Goal: Transaction & Acquisition: Subscribe to service/newsletter

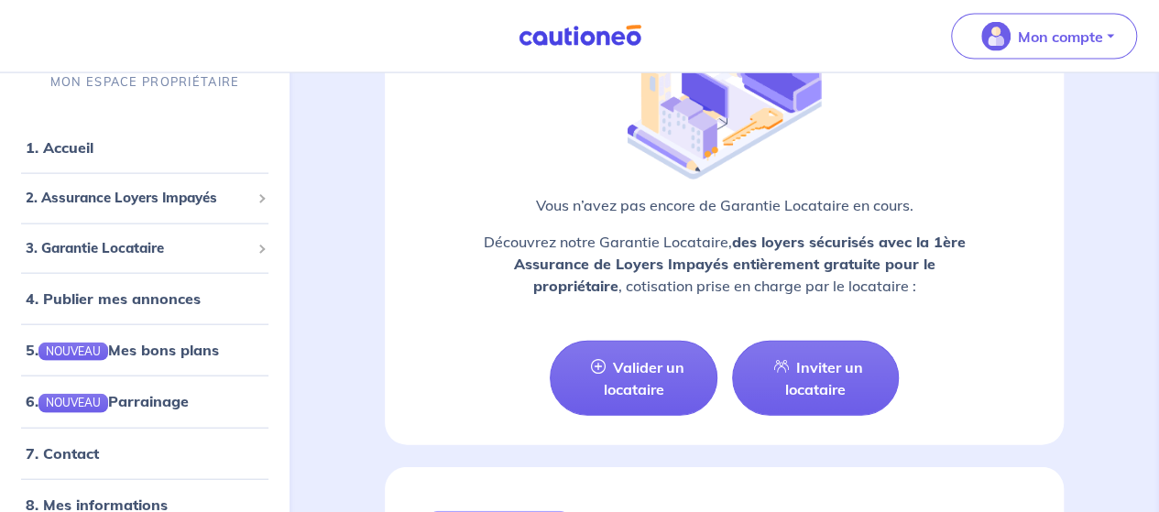
scroll to position [1950, 0]
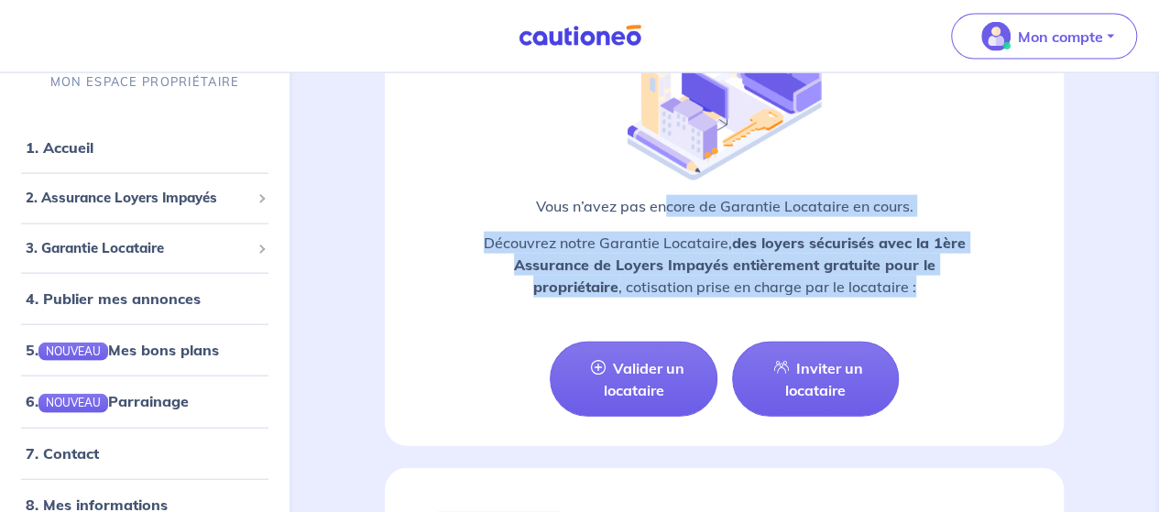
drag, startPoint x: 664, startPoint y: 188, endPoint x: 930, endPoint y: 262, distance: 275.9
click at [930, 262] on div "Vous n’avez pas encore de Garantie Locataire en cours. Découvrez notre Garantie…" at bounding box center [724, 253] width 591 height 117
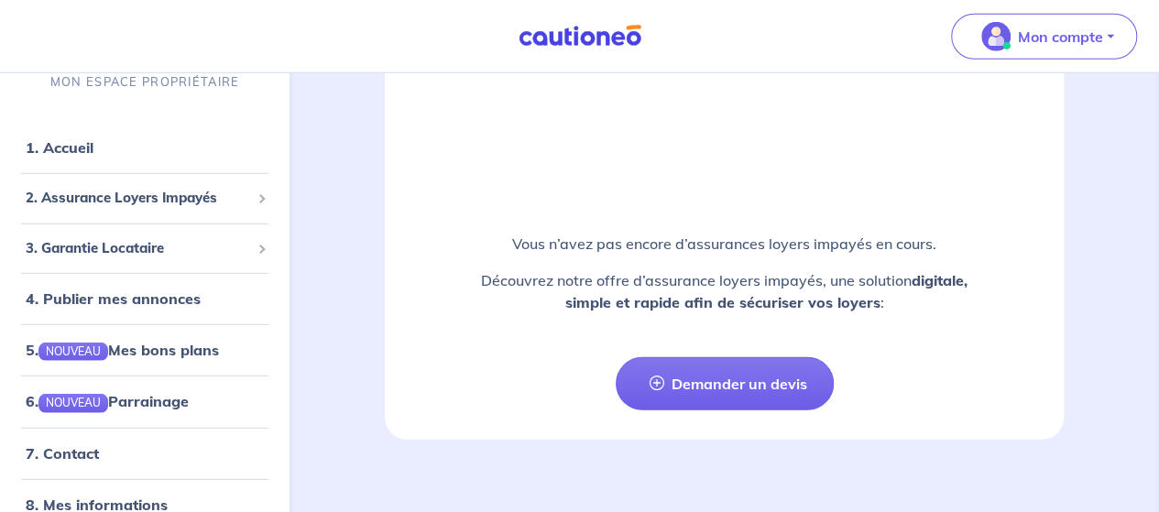
scroll to position [2549, 0]
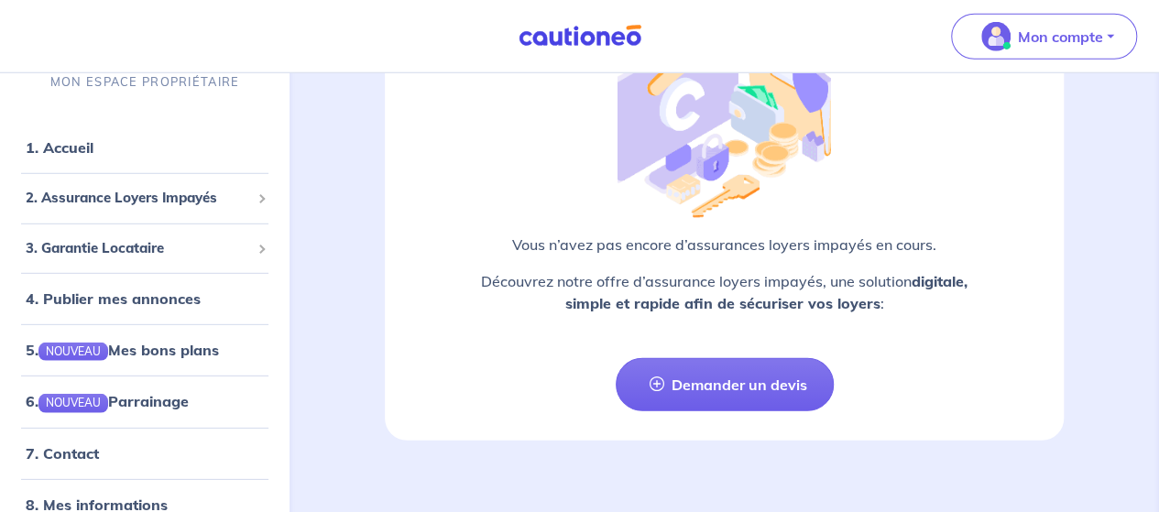
drag, startPoint x: 624, startPoint y: 257, endPoint x: 903, endPoint y: 281, distance: 280.5
click at [903, 281] on p "Découvrez notre offre d’assurance loyers impayés, une solution digitale, simple…" at bounding box center [724, 292] width 591 height 44
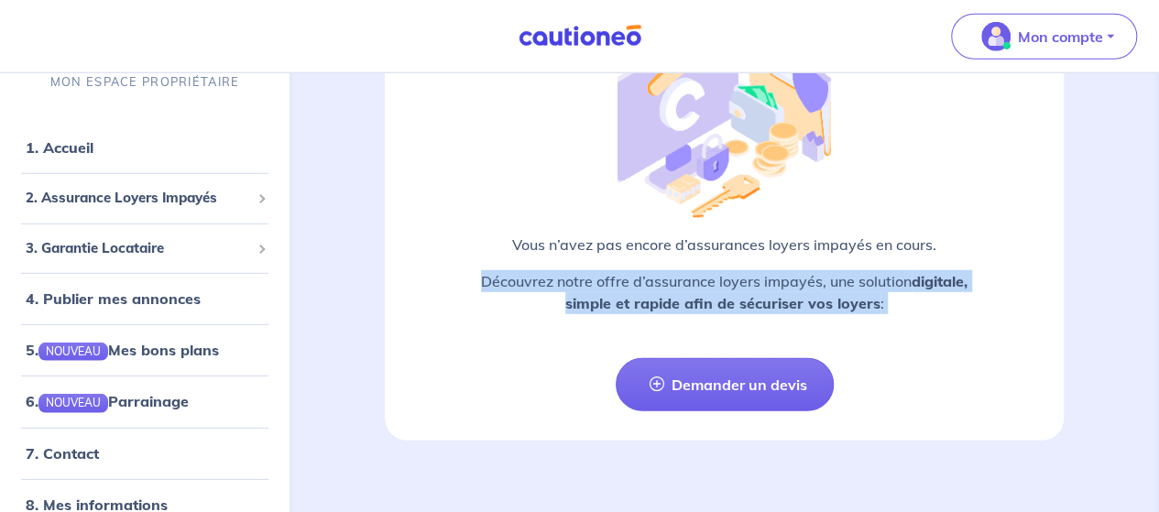
drag, startPoint x: 903, startPoint y: 281, endPoint x: 706, endPoint y: 252, distance: 199.1
click at [706, 270] on p "Découvrez notre offre d’assurance loyers impayés, une solution digitale, simple…" at bounding box center [724, 292] width 591 height 44
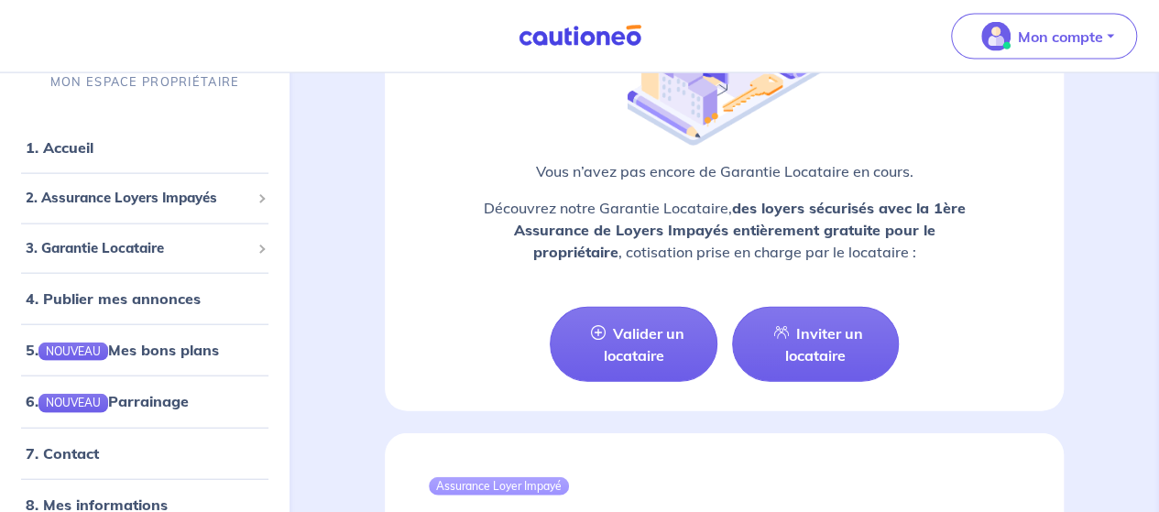
scroll to position [1984, 0]
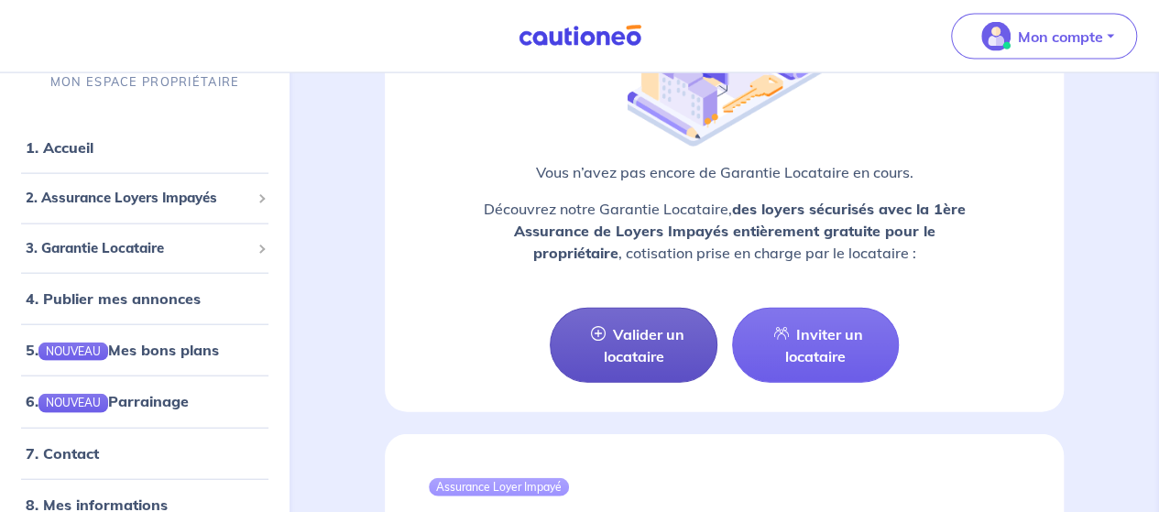
click at [649, 308] on link "Valider un locataire" at bounding box center [633, 345] width 167 height 75
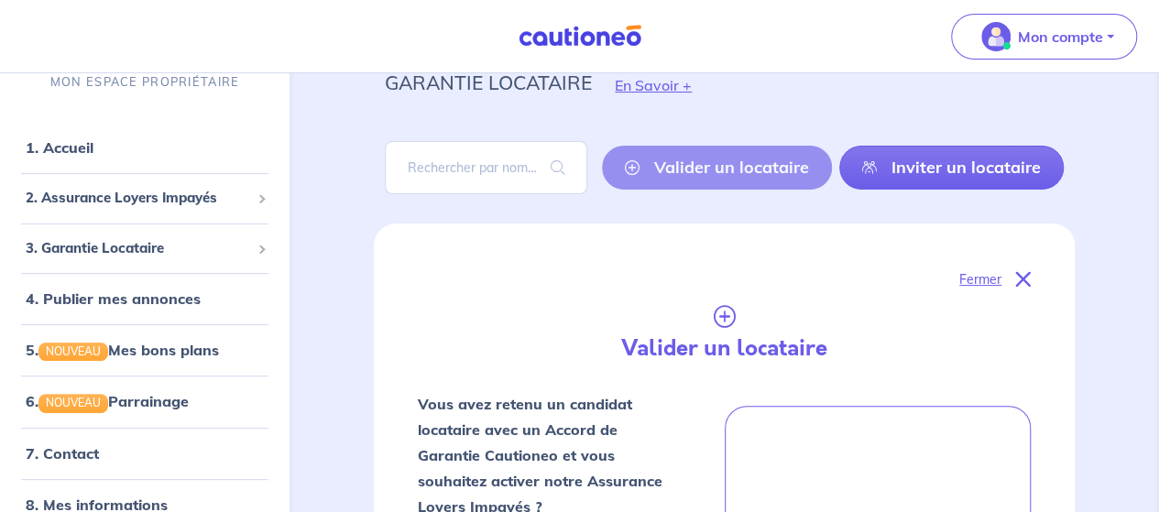
scroll to position [71, 0]
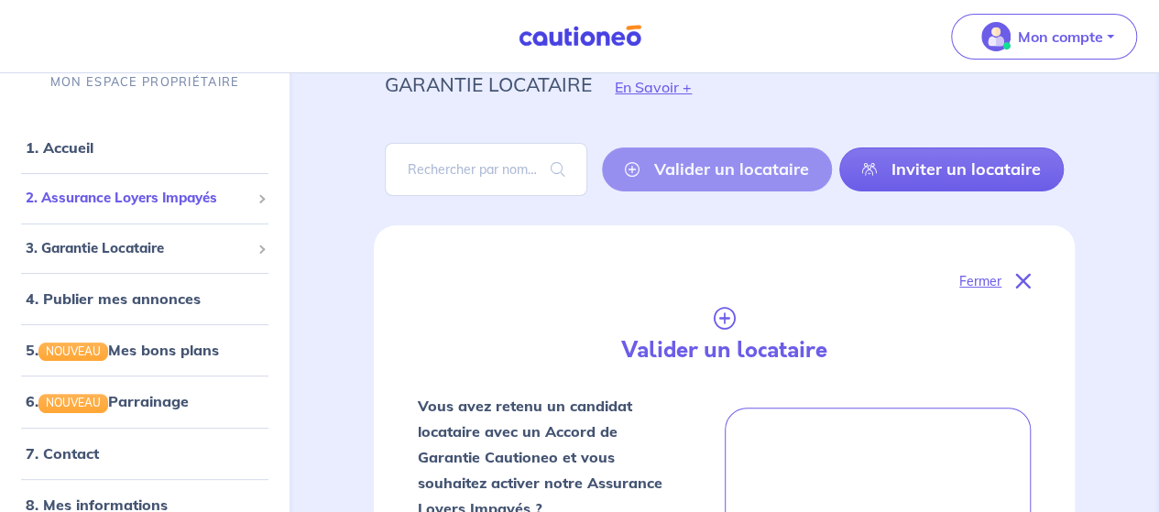
click at [132, 206] on span "2. Assurance Loyers Impayés" at bounding box center [138, 198] width 224 height 21
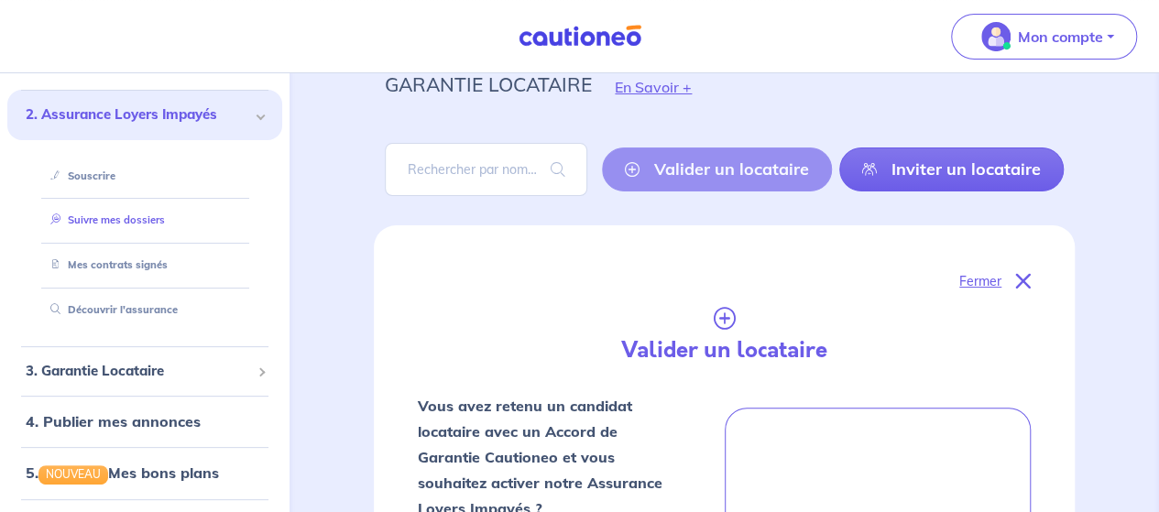
scroll to position [84, 0]
click at [114, 213] on link "Suivre mes dossiers" at bounding box center [104, 219] width 122 height 13
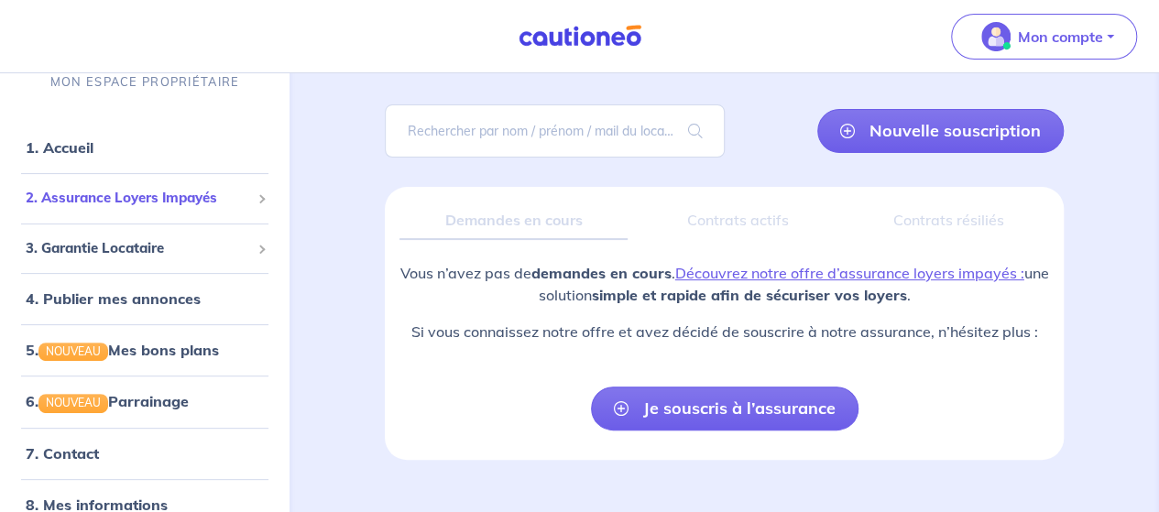
click at [145, 203] on span "2. Assurance Loyers Impayés" at bounding box center [138, 198] width 224 height 21
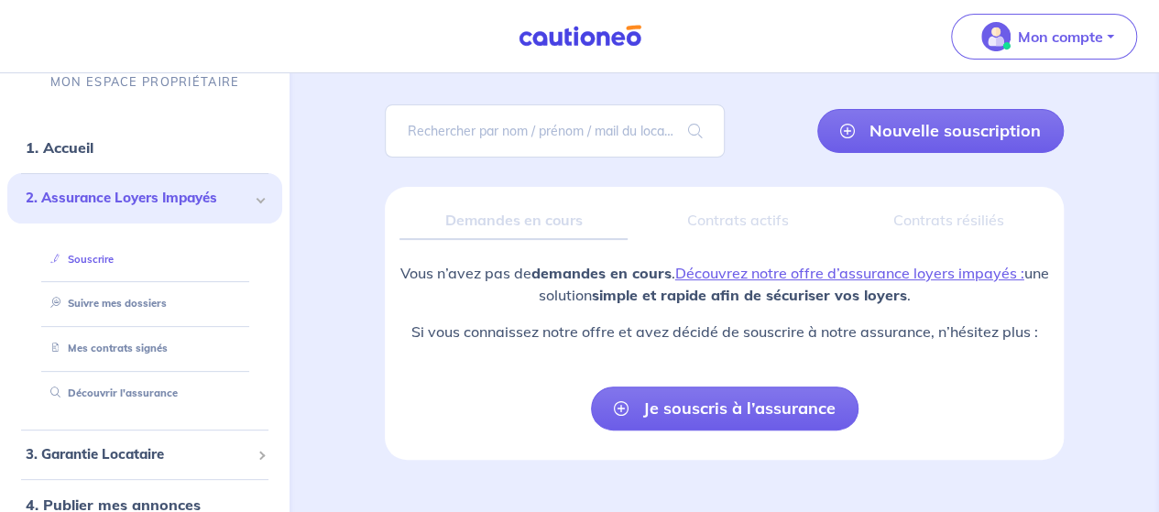
click at [95, 255] on link "Souscrire" at bounding box center [78, 259] width 71 height 13
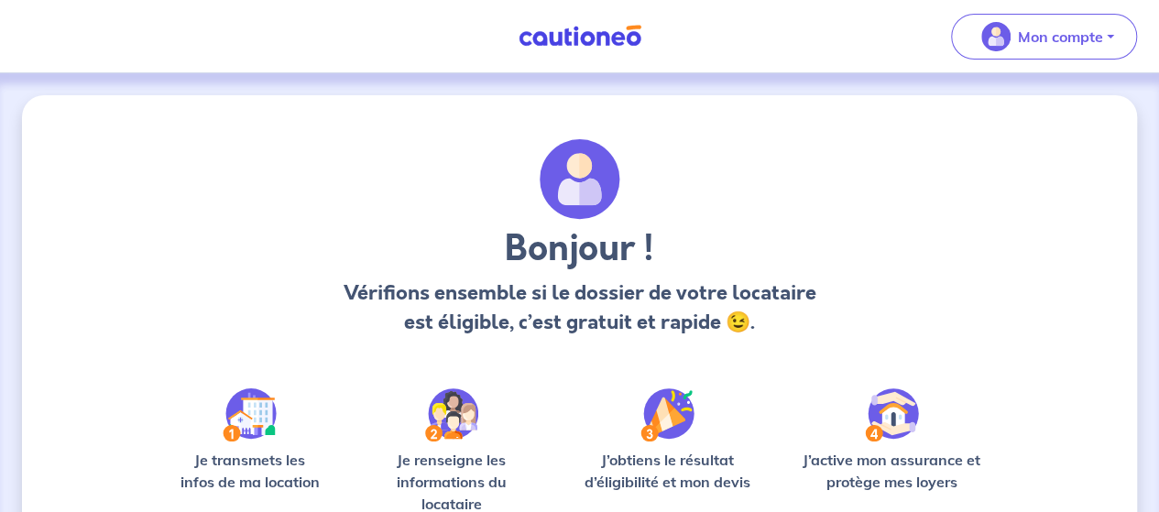
scroll to position [223, 0]
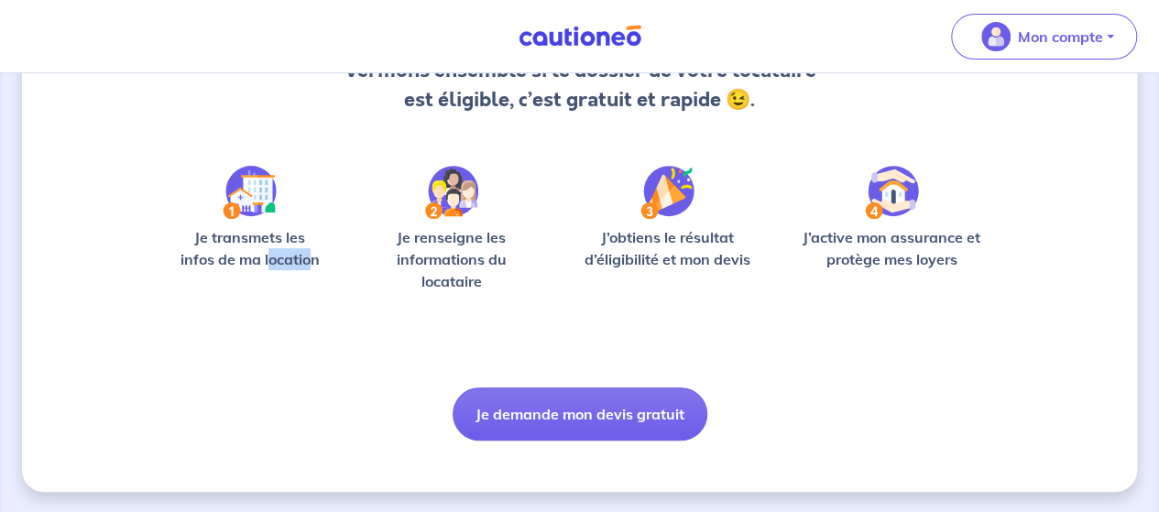
drag, startPoint x: 269, startPoint y: 261, endPoint x: 315, endPoint y: 262, distance: 45.8
click at [315, 262] on p "Je transmets les infos de ma location" at bounding box center [250, 248] width 162 height 44
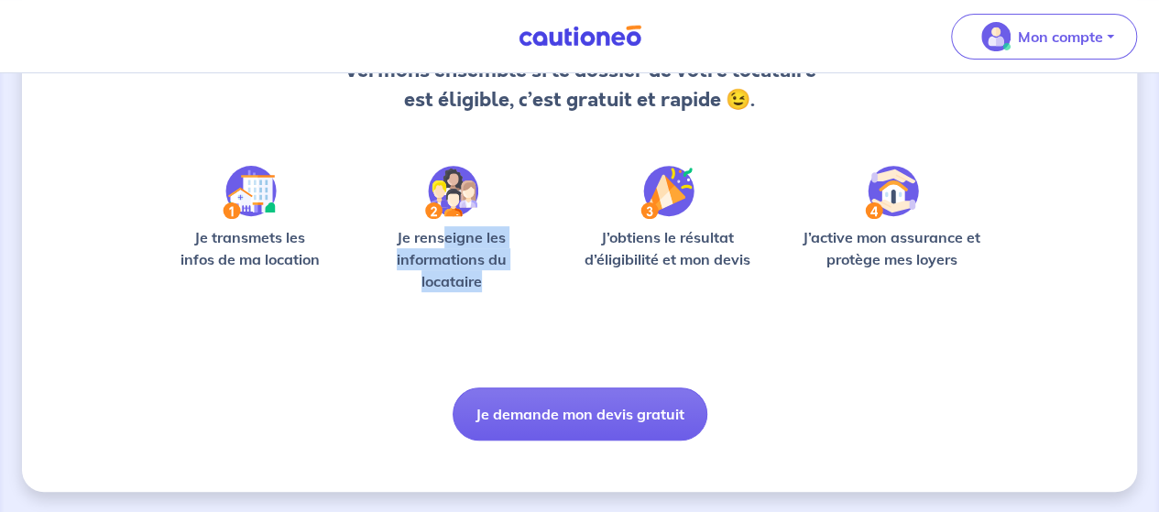
drag, startPoint x: 478, startPoint y: 257, endPoint x: 498, endPoint y: 279, distance: 30.5
click at [498, 279] on p "Je renseigne les informations du locataire" at bounding box center [451, 259] width 182 height 66
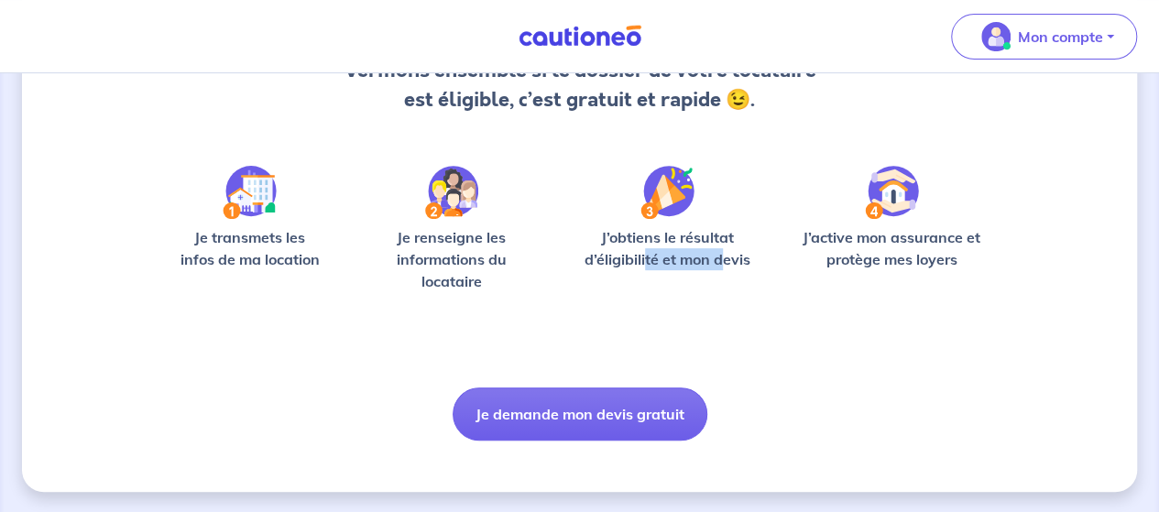
drag, startPoint x: 647, startPoint y: 254, endPoint x: 729, endPoint y: 269, distance: 83.9
click at [726, 270] on div "J’obtiens le résultat d’éligibilité et mon devis" at bounding box center [667, 255] width 191 height 59
drag, startPoint x: 890, startPoint y: 258, endPoint x: 916, endPoint y: 277, distance: 32.3
click at [916, 277] on div "J’active mon assurance et protège mes loyers" at bounding box center [891, 255] width 198 height 59
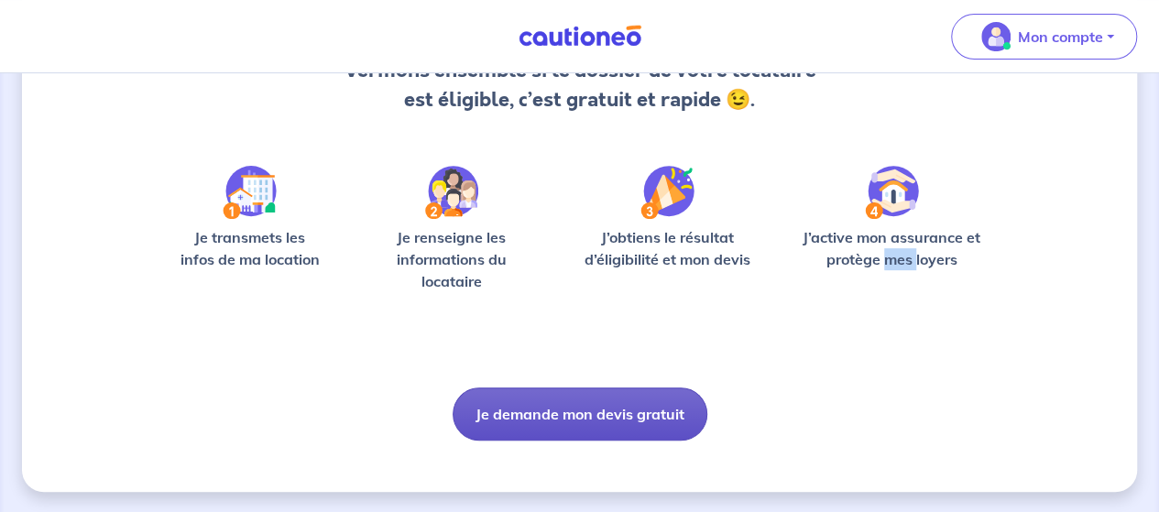
click at [583, 408] on button "Je demande mon devis gratuit" at bounding box center [580, 414] width 255 height 53
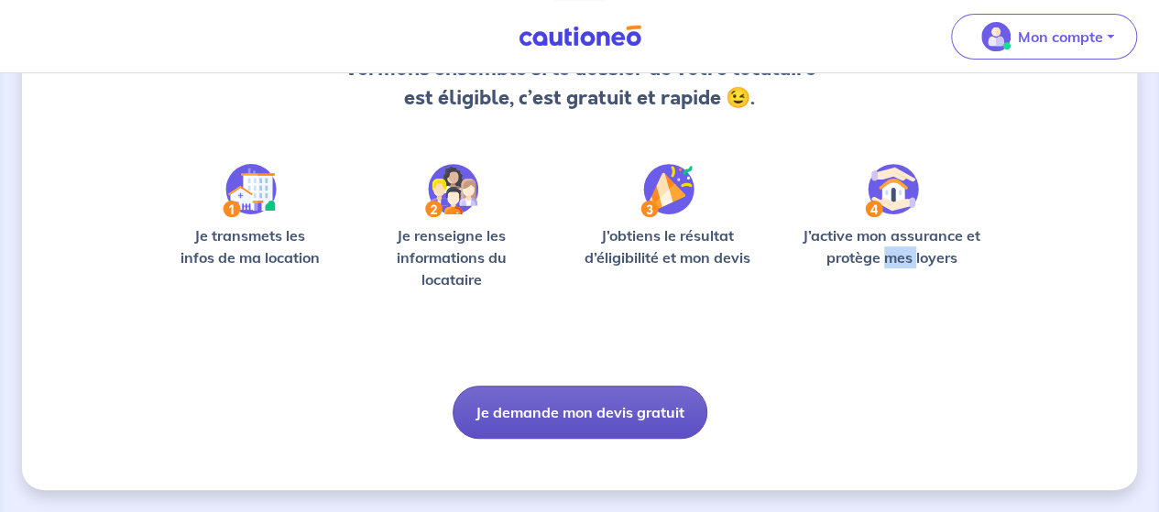
scroll to position [14, 0]
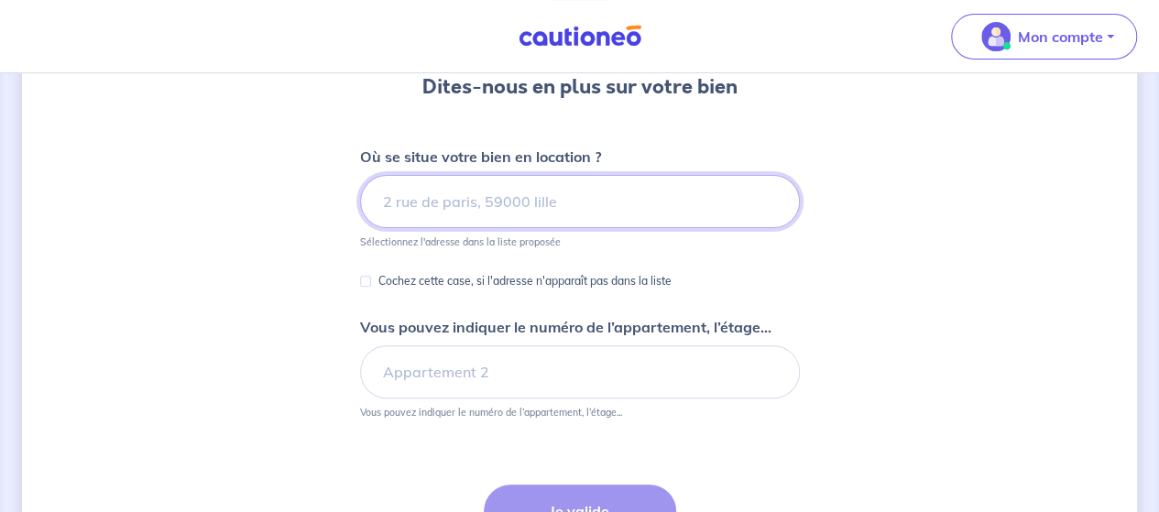
scroll to position [181, 0]
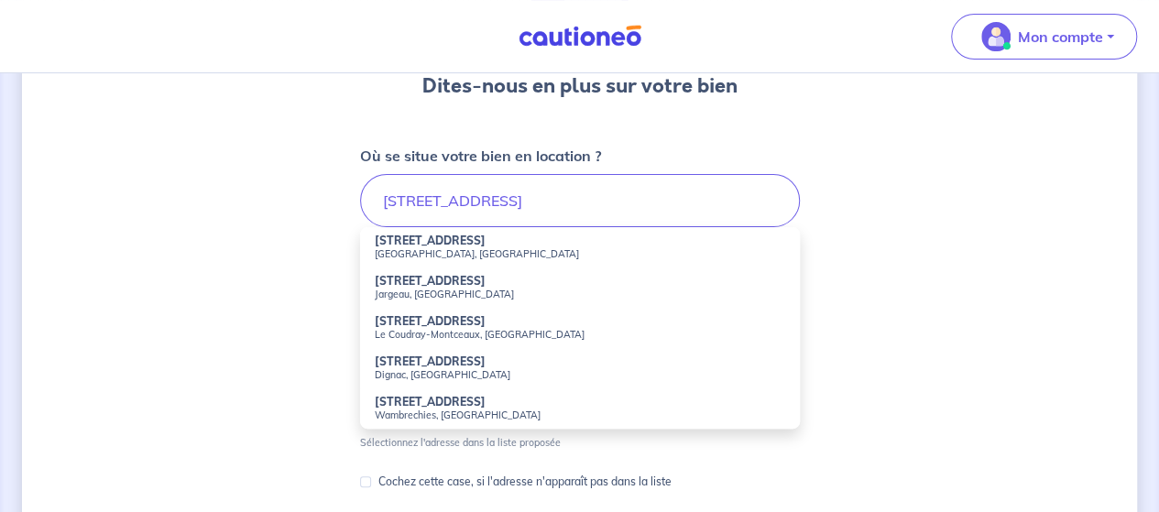
click at [491, 249] on small "Saint-Ouen-sur-Seine, France" at bounding box center [580, 253] width 410 height 13
type input "22 Rue la Clef des Champs, Saint-Ouen-sur-Seine, France"
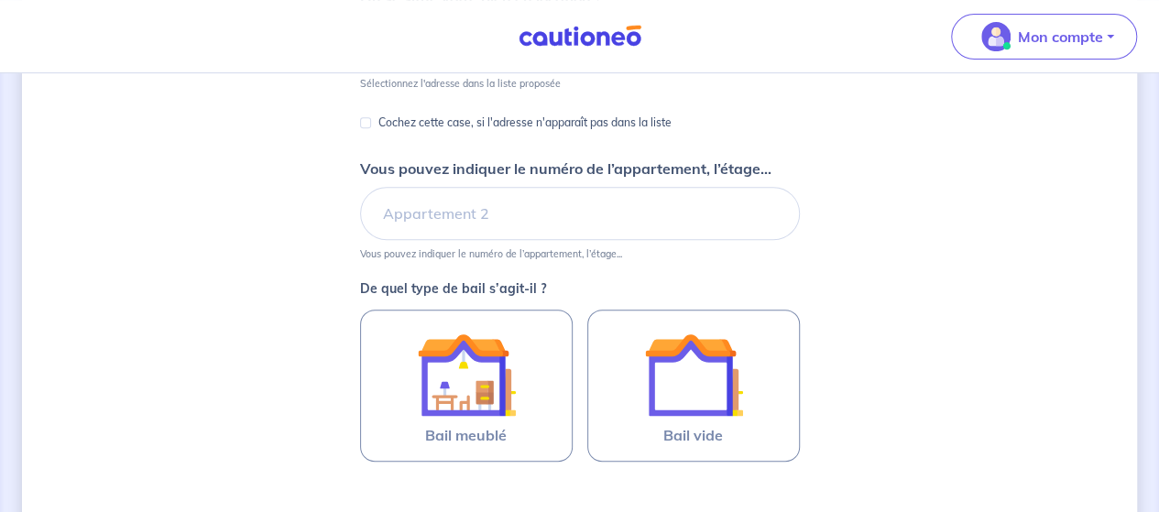
scroll to position [340, 0]
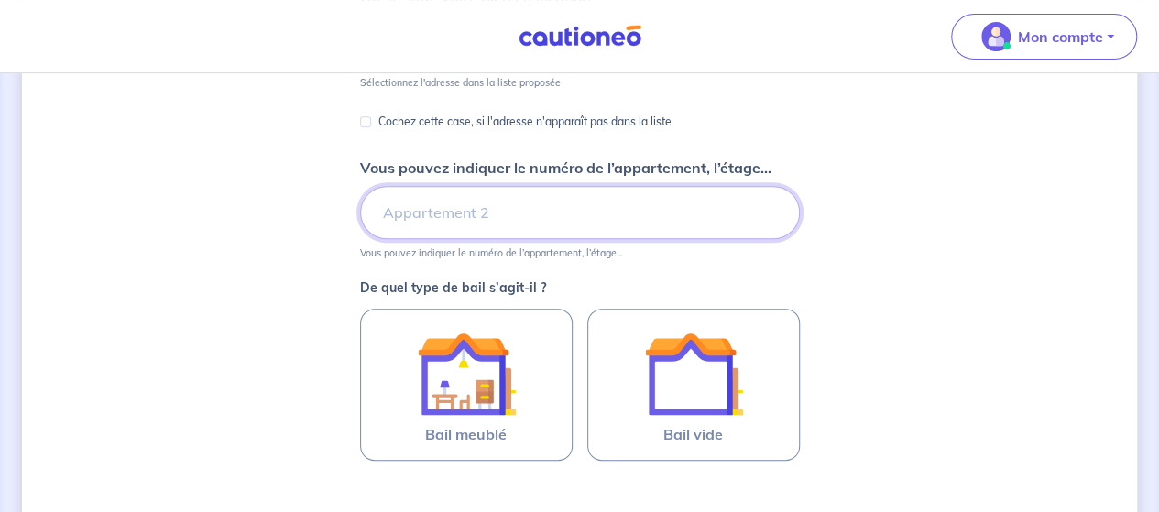
click at [484, 219] on input "Vous pouvez indiquer le numéro de l’appartement, l’étage..." at bounding box center [580, 212] width 440 height 53
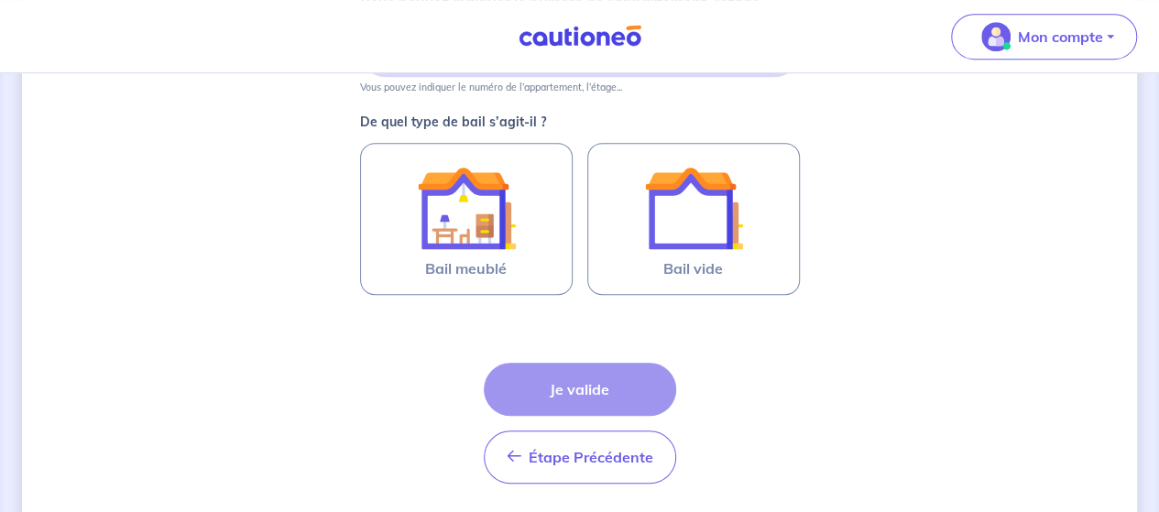
scroll to position [521, 0]
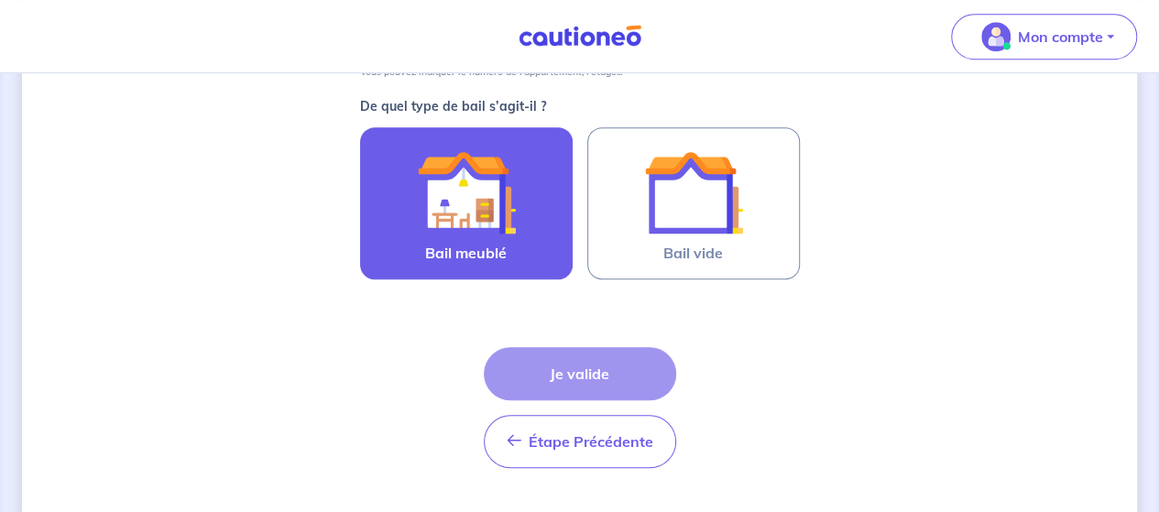
type input "2092, 10ème"
click at [472, 224] on img at bounding box center [466, 192] width 99 height 99
click at [0, 0] on input "Bail meublé" at bounding box center [0, 0] width 0 height 0
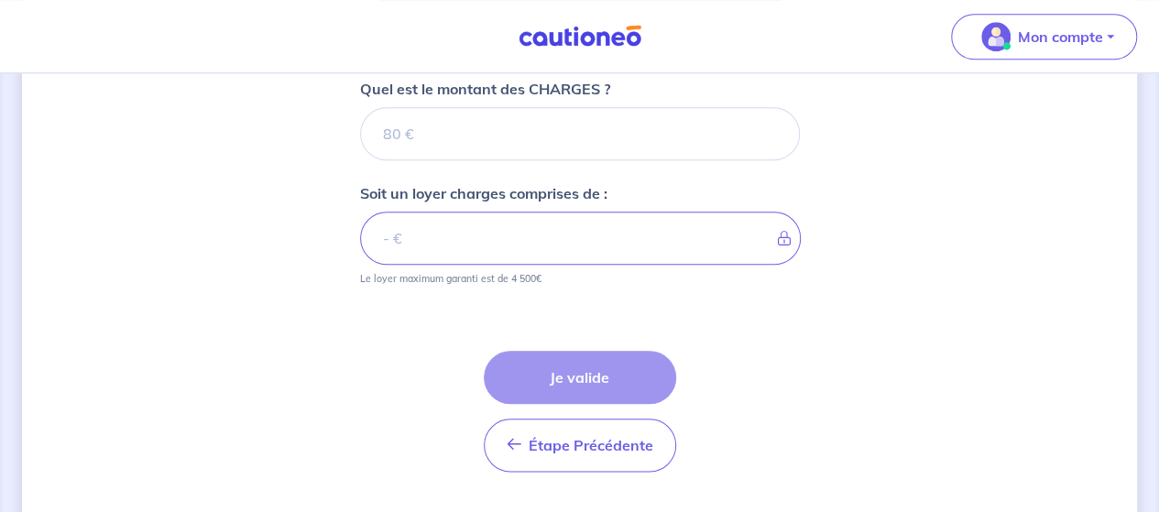
scroll to position [854, 0]
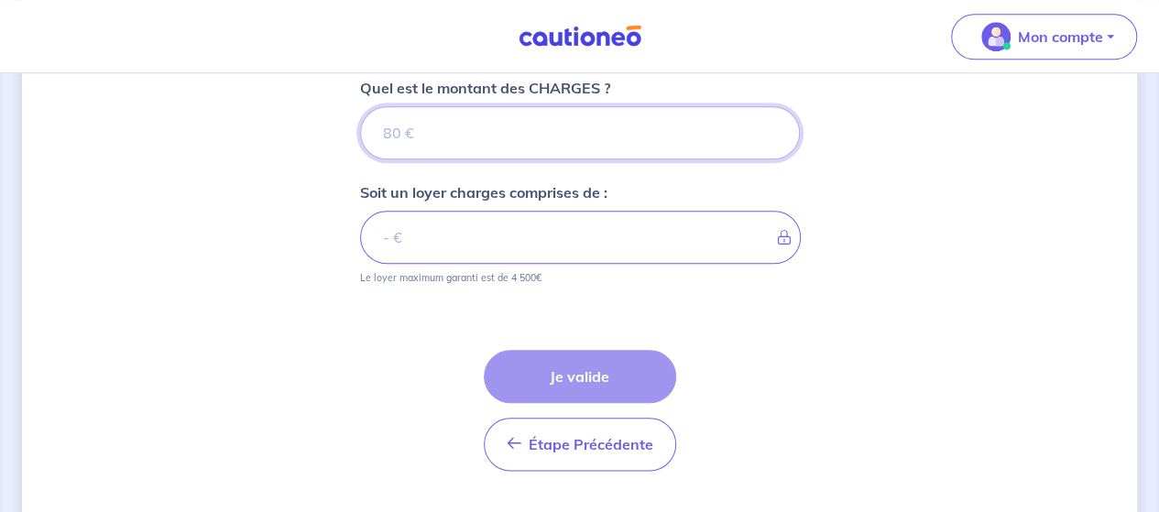
click at [441, 149] on input "Quel est le montant des CHARGES ?" at bounding box center [580, 132] width 440 height 53
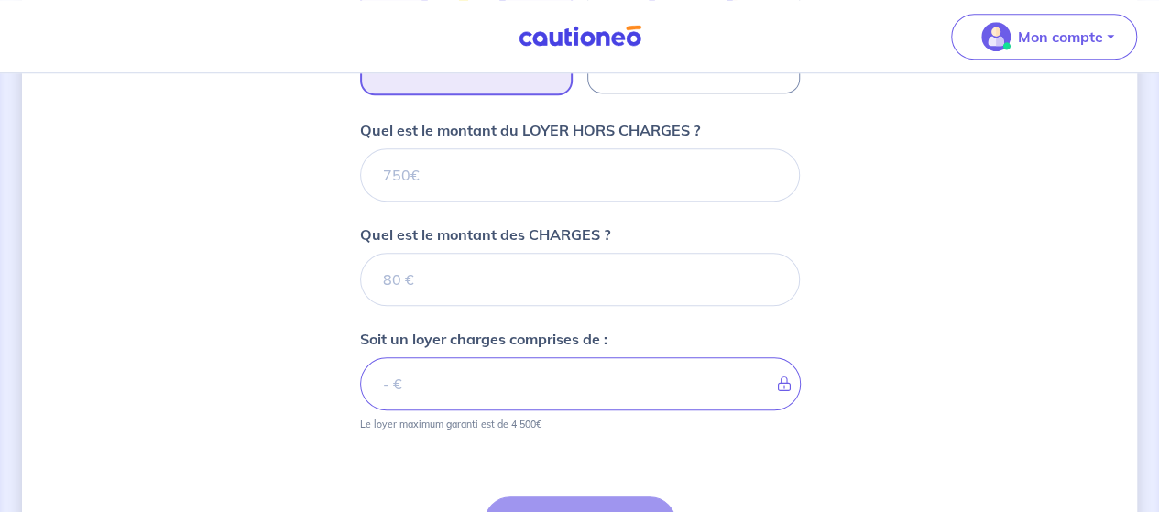
scroll to position [705, 0]
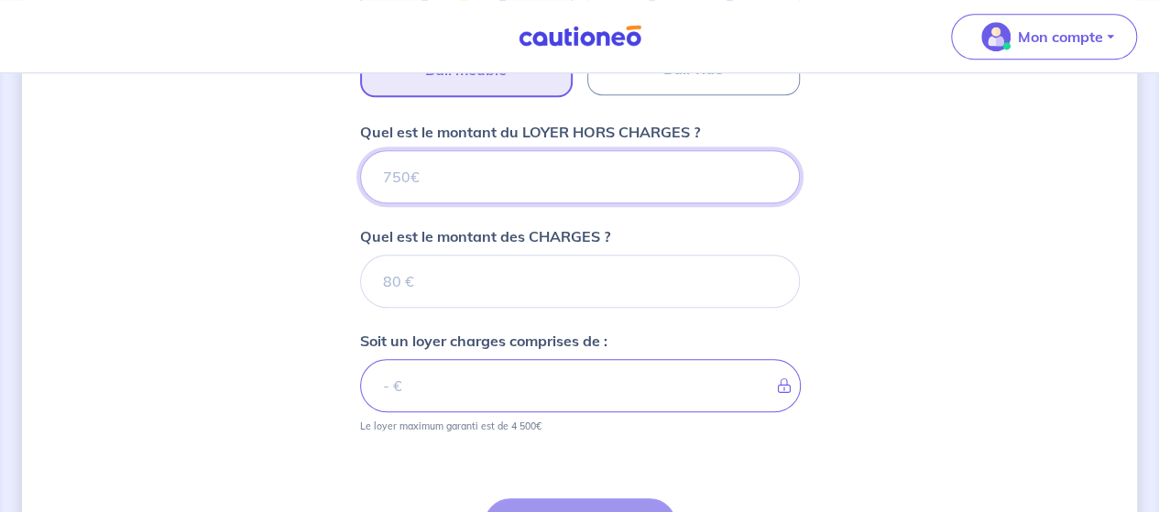
click at [436, 177] on input "Quel est le montant du LOYER HORS CHARGES ?" at bounding box center [580, 176] width 440 height 53
type input "1"
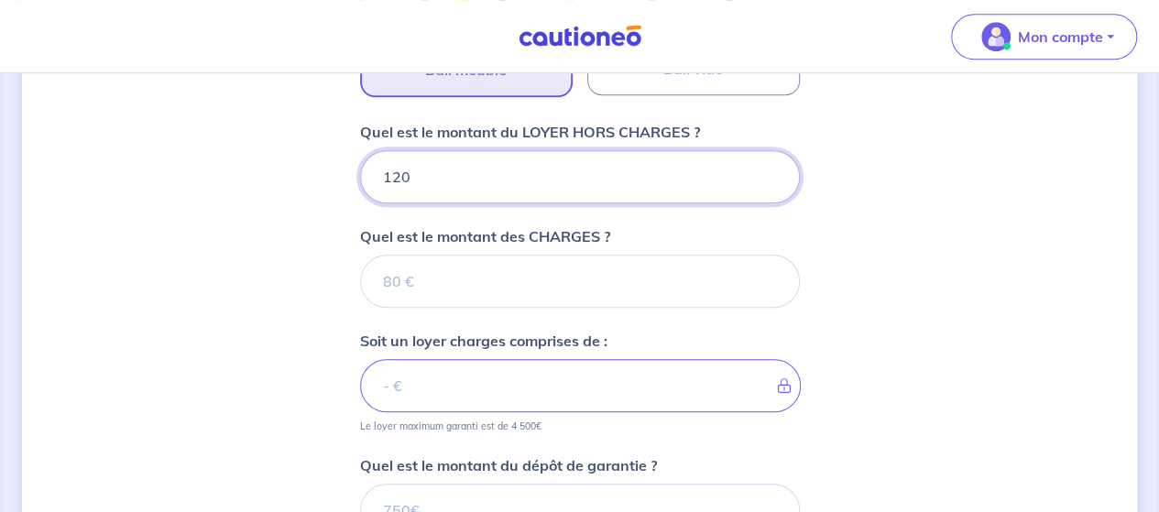
type input "1200"
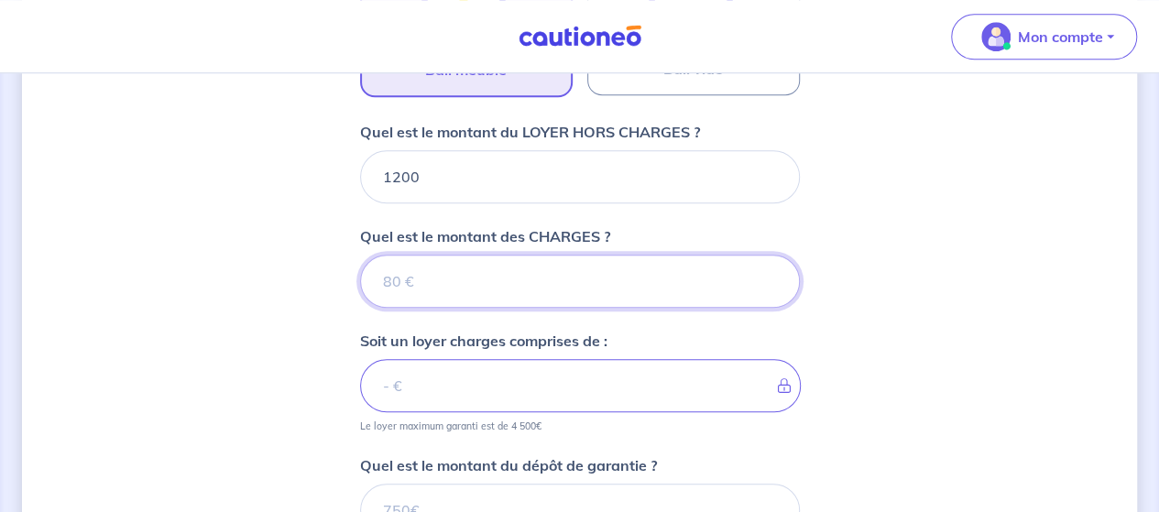
click at [442, 284] on input "Quel est le montant des CHARGES ?" at bounding box center [580, 281] width 440 height 53
type input "100"
type input "1300"
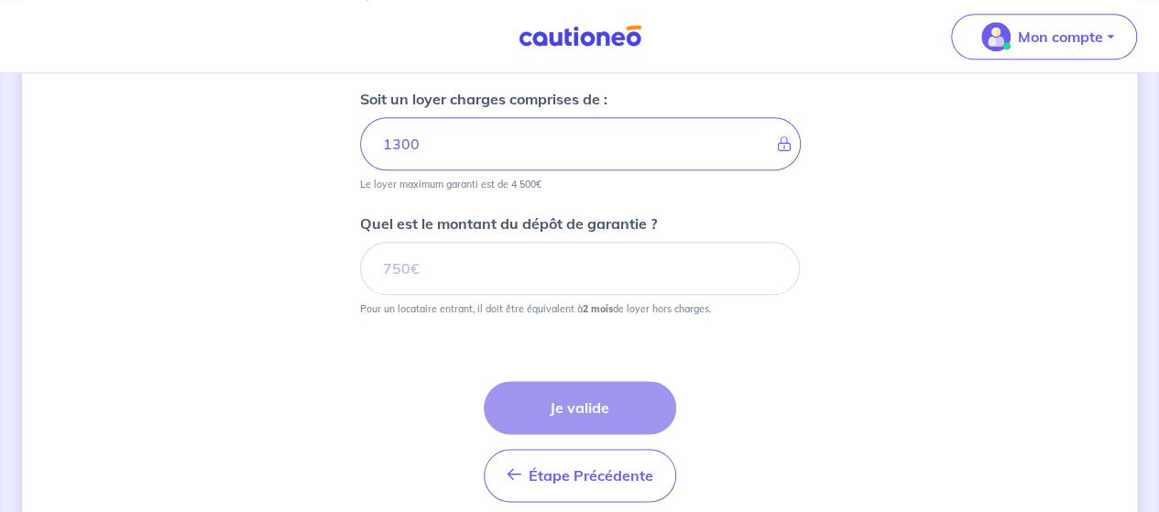
scroll to position [949, 0]
type input "100"
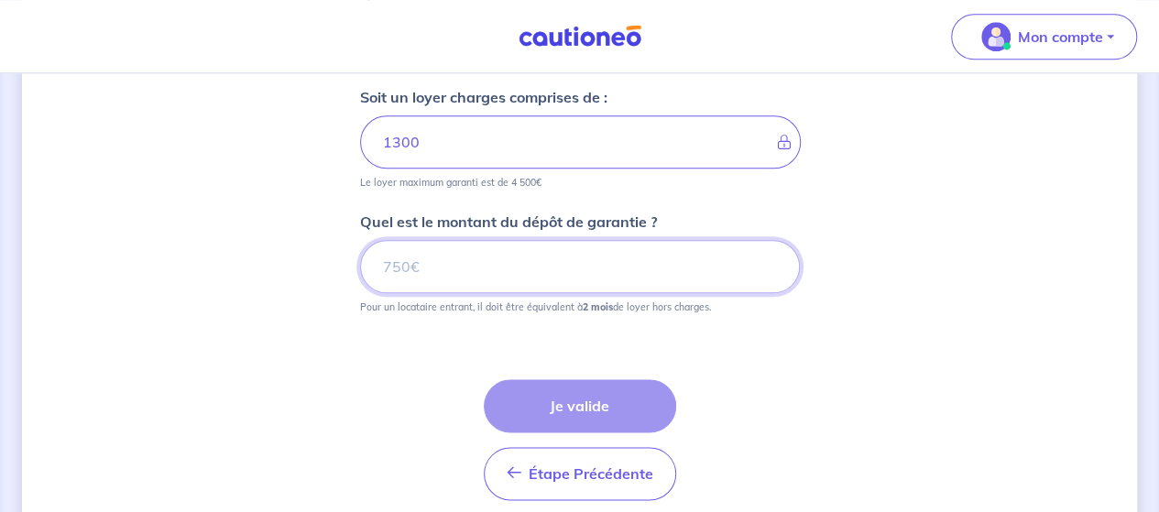
click at [423, 270] on input "Quel est le montant du dépôt de garantie ?" at bounding box center [580, 266] width 440 height 53
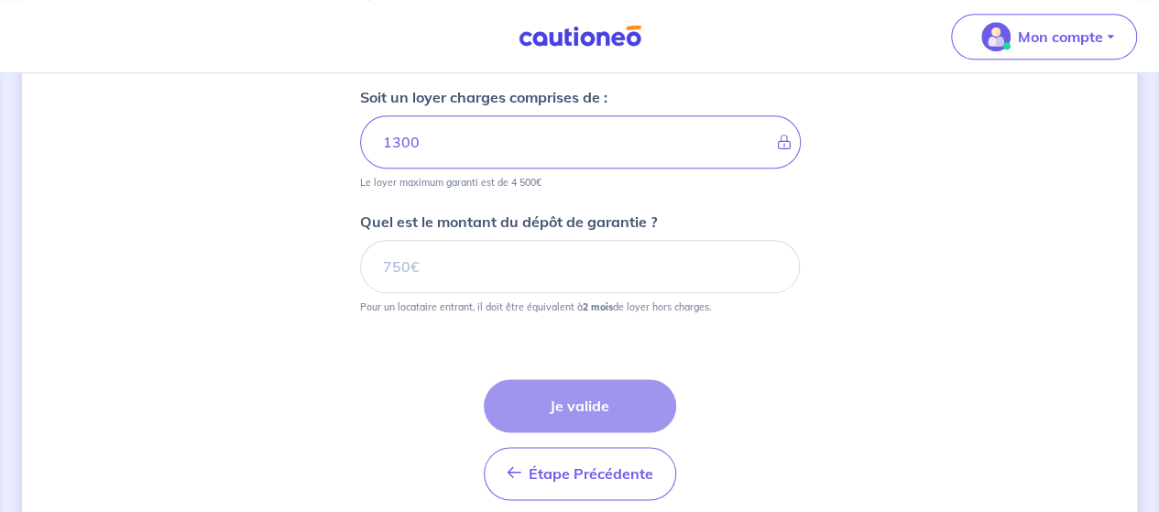
scroll to position [815, 0]
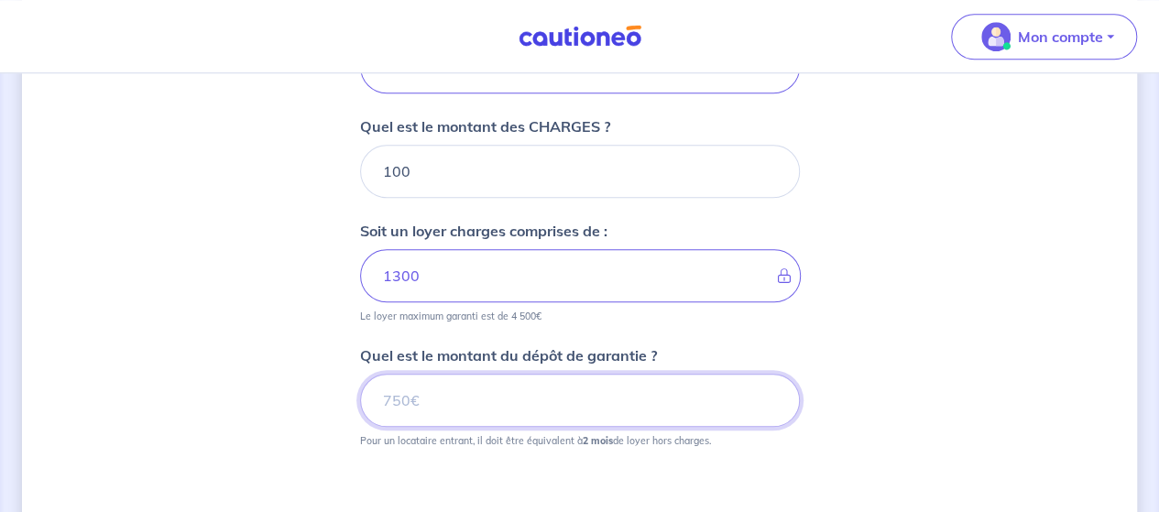
click at [423, 388] on input "Quel est le montant du dépôt de garantie ?" at bounding box center [580, 400] width 440 height 53
type input "2400"
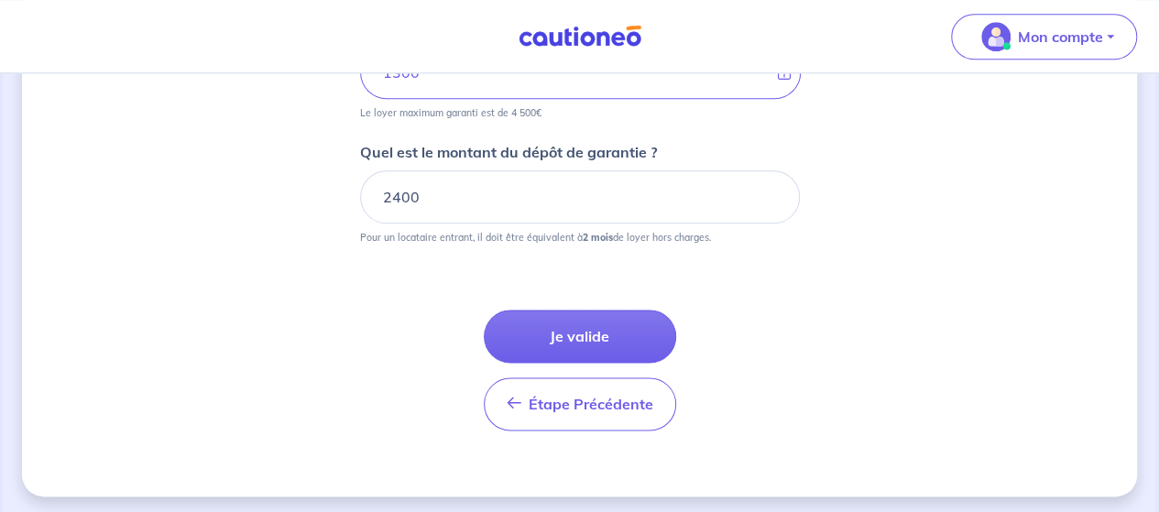
scroll to position [1020, 0]
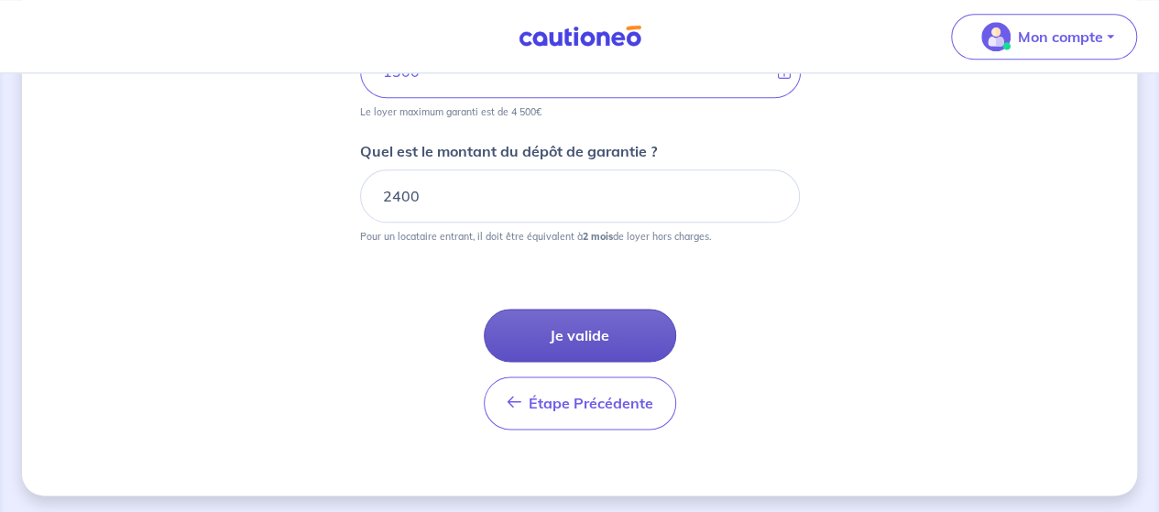
click at [564, 322] on button "Je valide" at bounding box center [580, 335] width 192 height 53
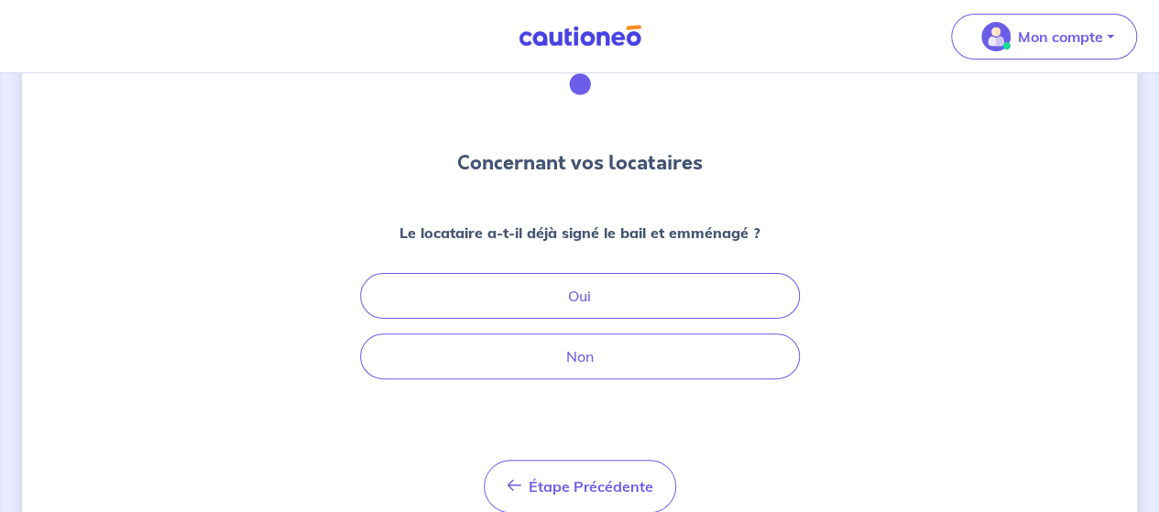
scroll to position [171, 0]
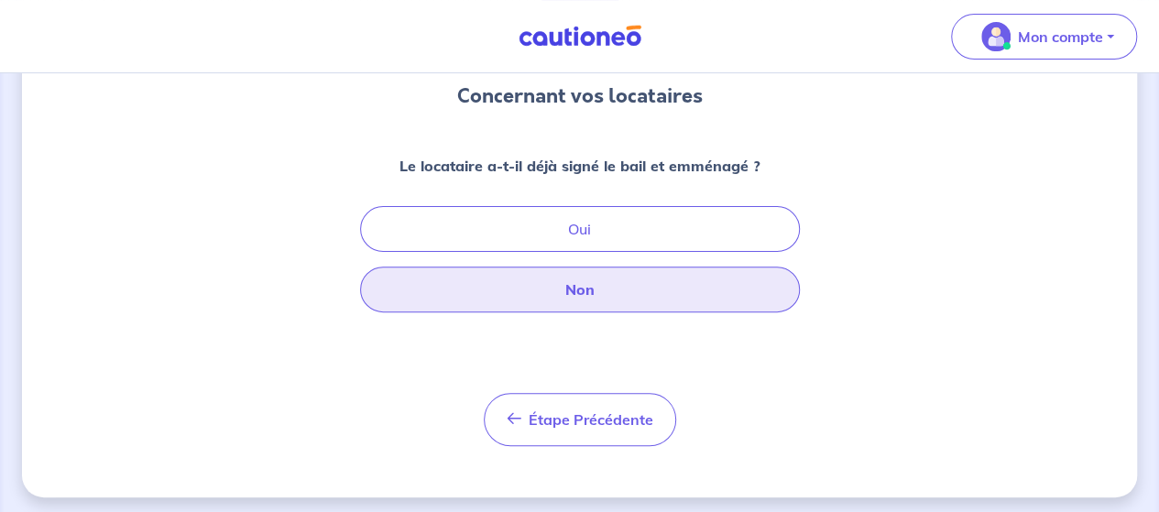
click at [777, 300] on button "Non" at bounding box center [580, 290] width 440 height 46
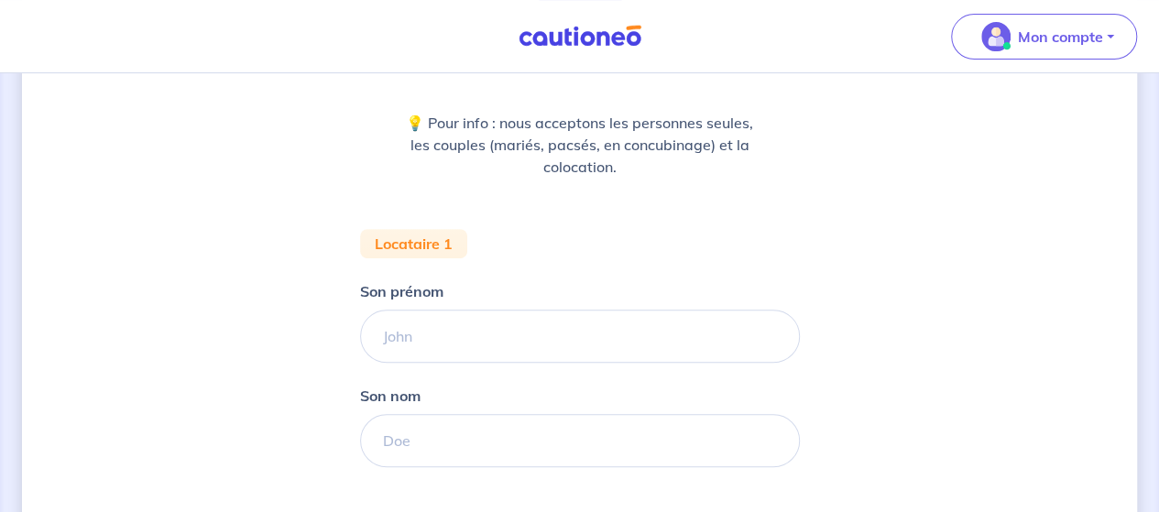
scroll to position [331, 0]
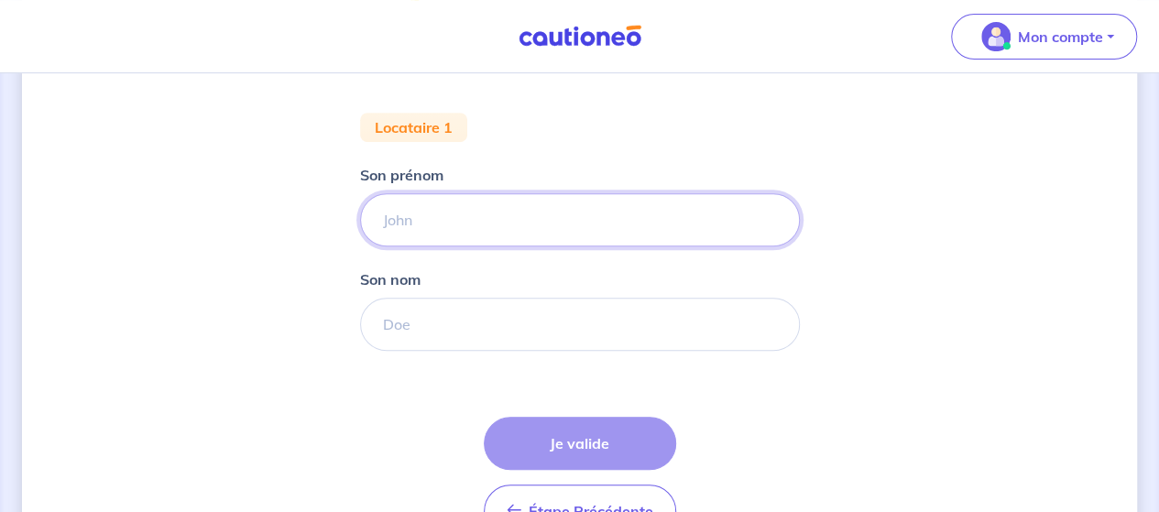
click at [486, 235] on input "Son prénom" at bounding box center [580, 219] width 440 height 53
type input "Lola"
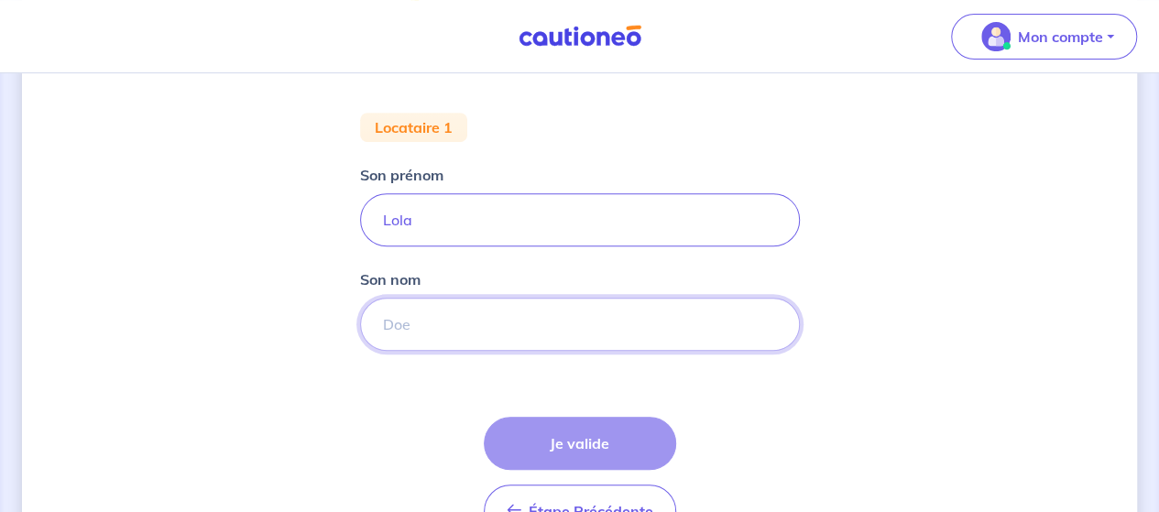
click at [436, 322] on input "Son nom" at bounding box center [580, 324] width 440 height 53
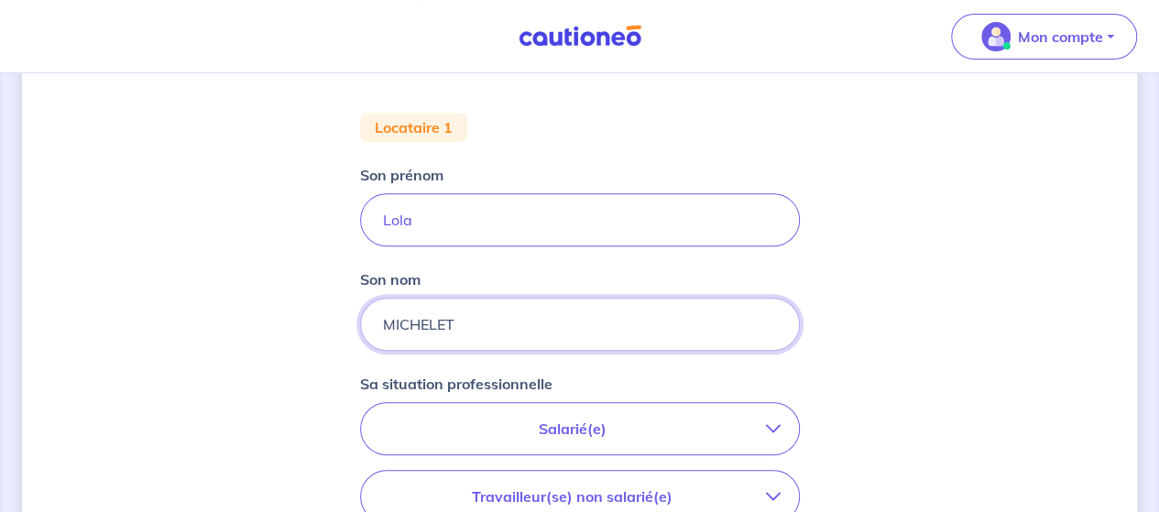
type input "MICHELET"
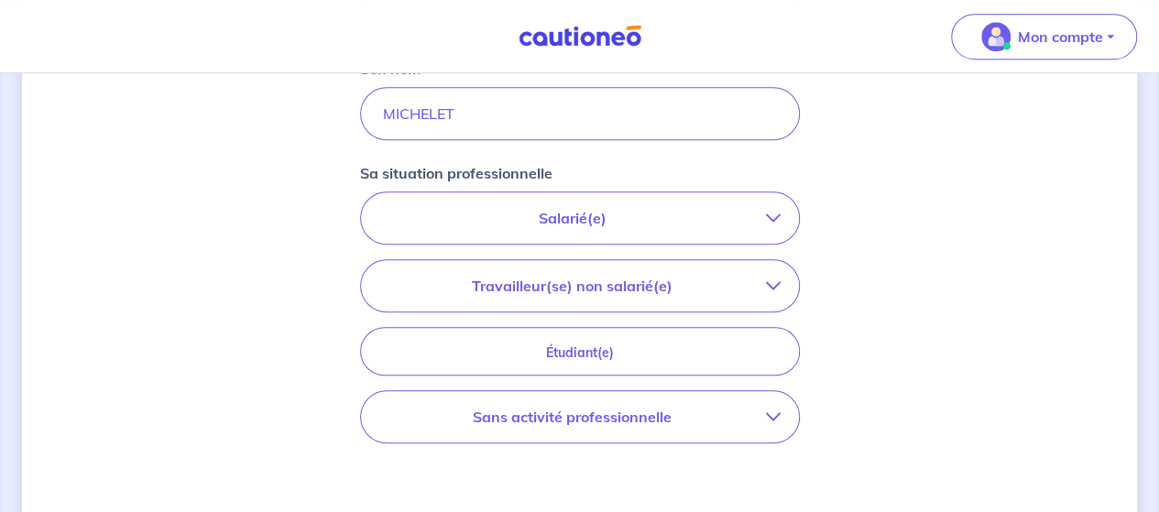
scroll to position [545, 0]
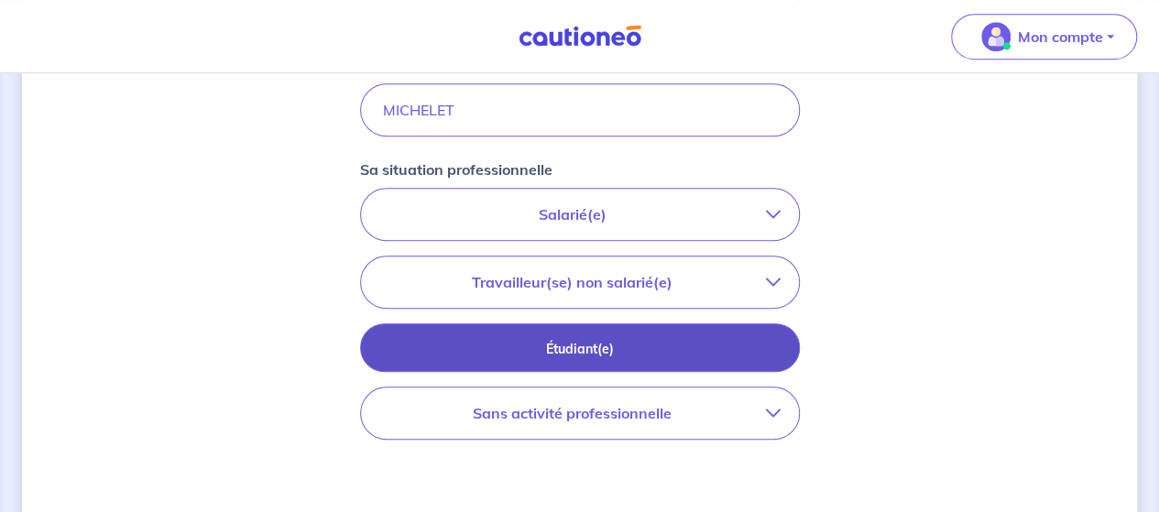
click at [538, 353] on p "Étudiant(e)" at bounding box center [580, 349] width 394 height 20
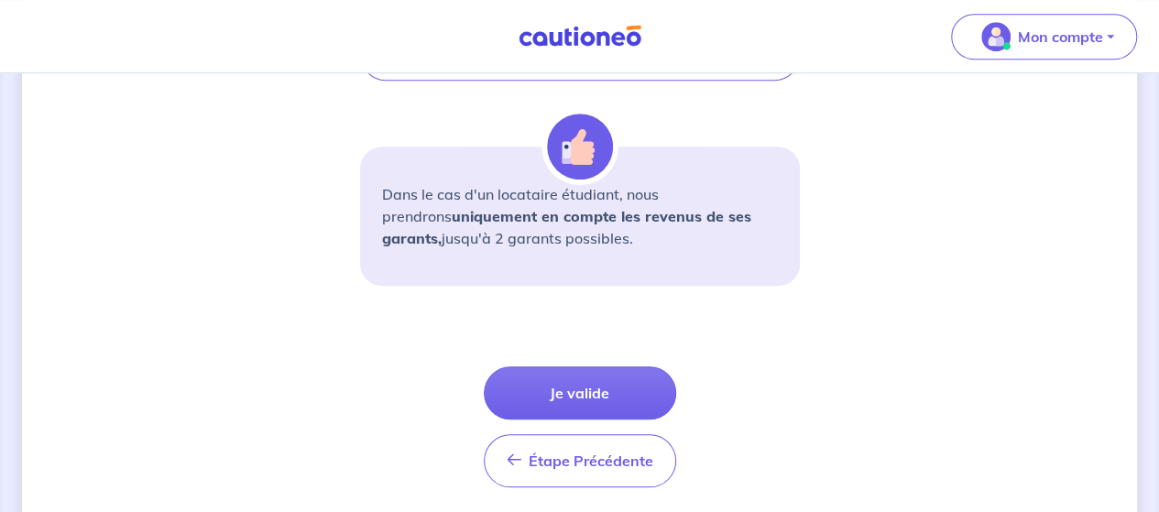
scroll to position [764, 0]
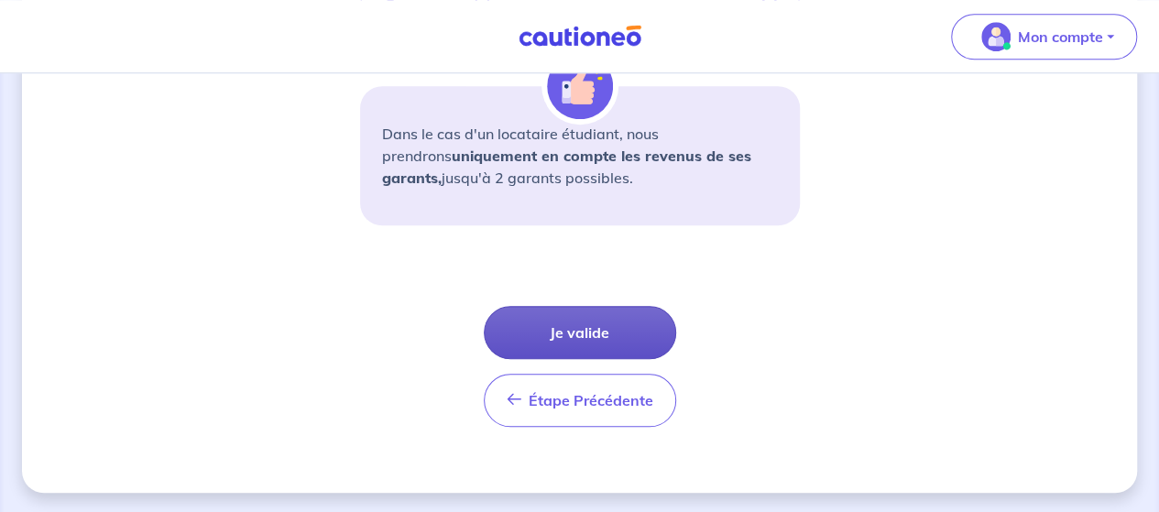
click at [588, 324] on button "Je valide" at bounding box center [580, 332] width 192 height 53
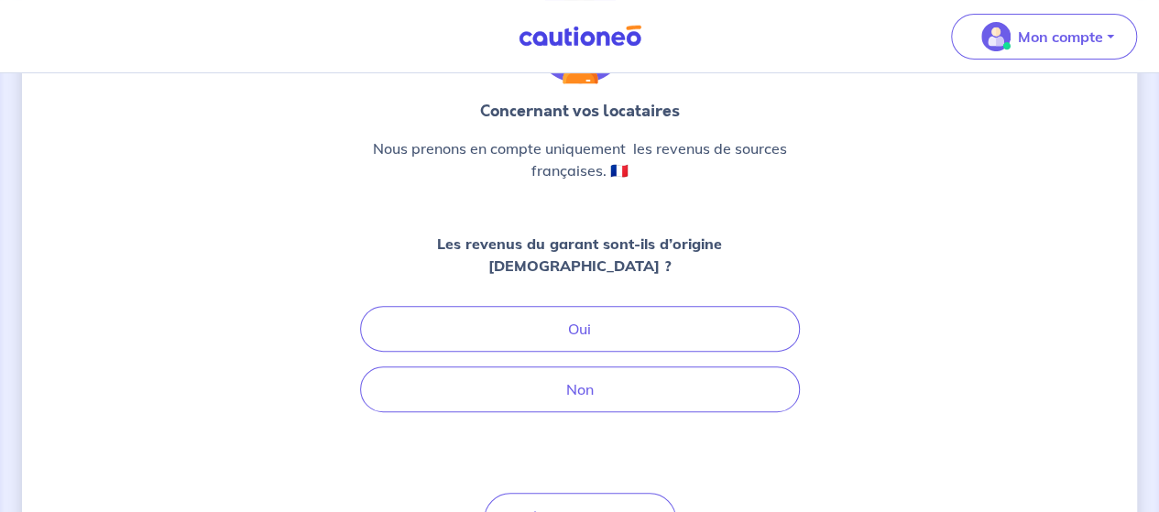
scroll to position [236, 0]
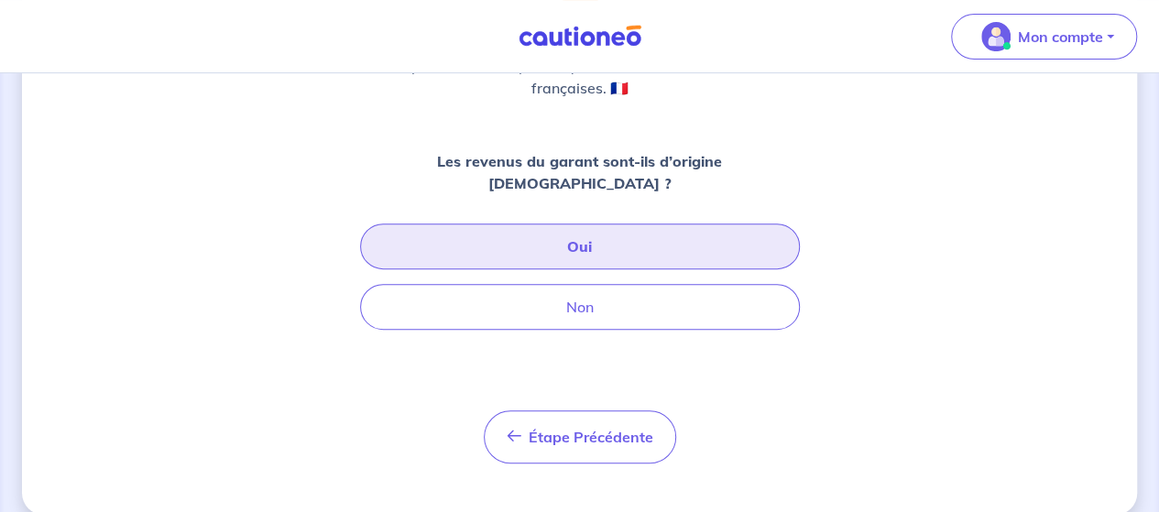
click at [586, 224] on button "Oui" at bounding box center [580, 247] width 440 height 46
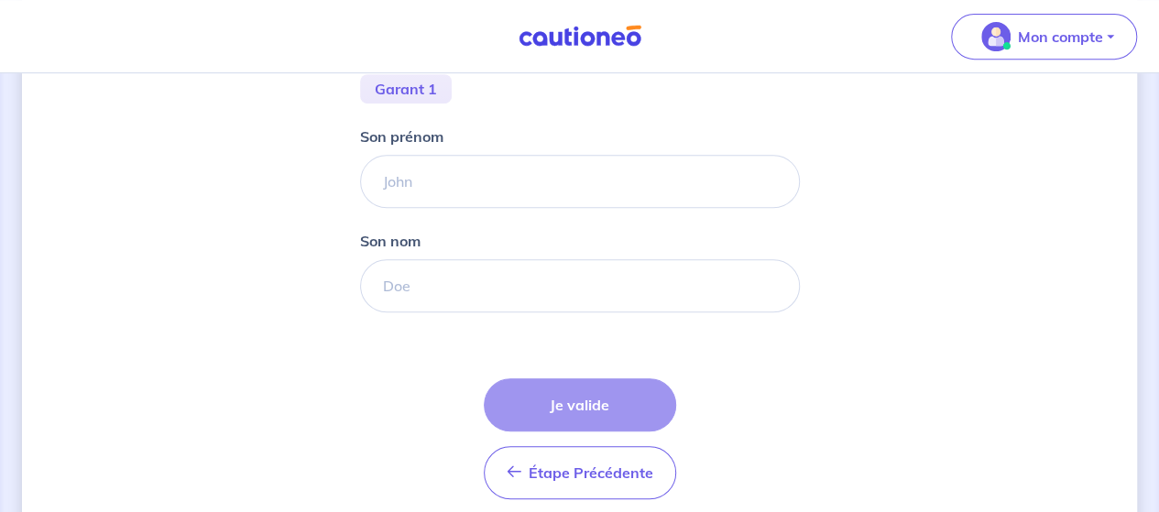
scroll to position [410, 0]
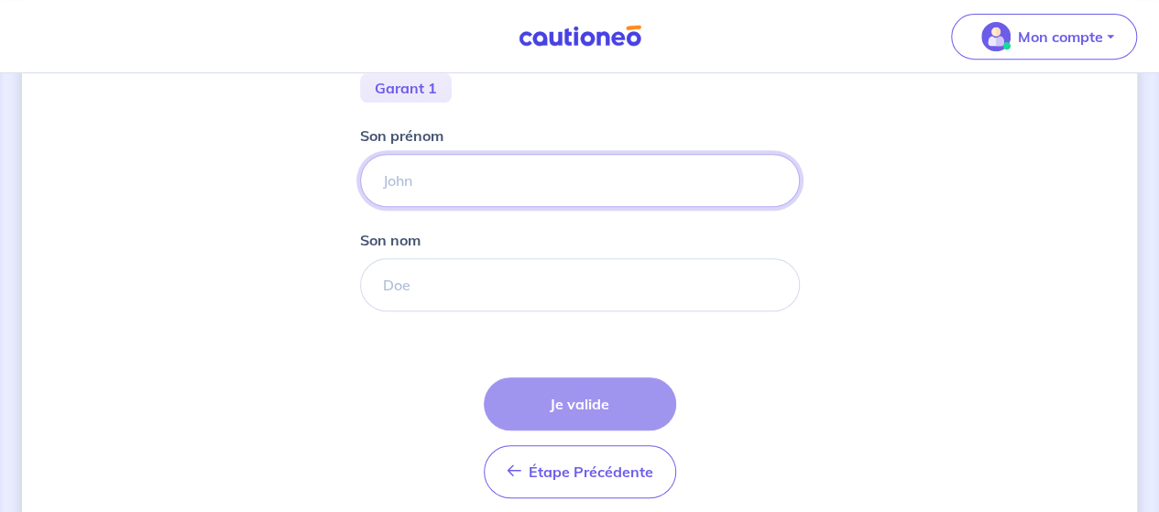
click at [489, 179] on input "Son prénom" at bounding box center [580, 180] width 440 height 53
type input "Hélène"
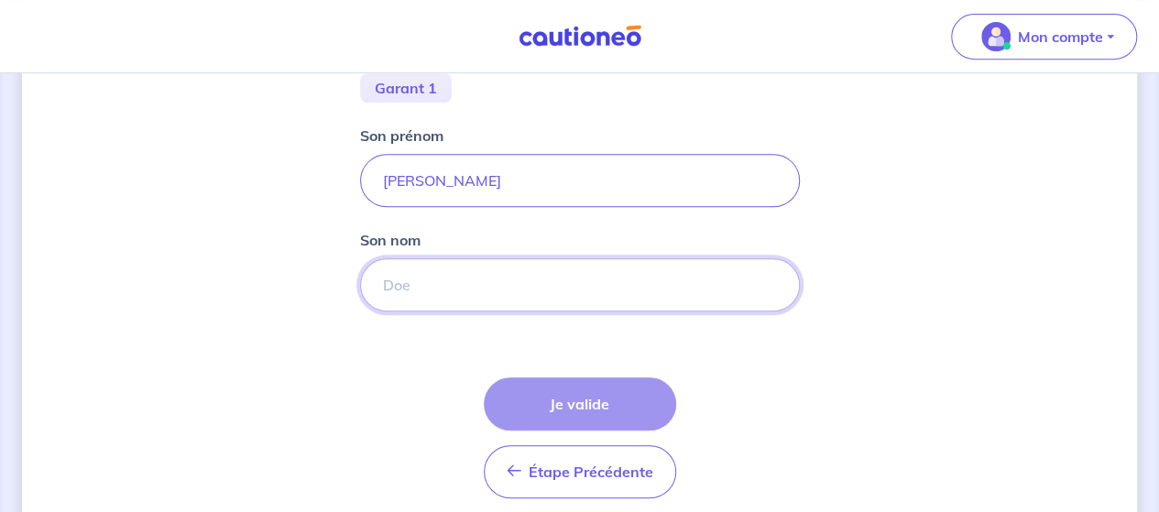
click at [456, 290] on input "Son nom" at bounding box center [580, 284] width 440 height 53
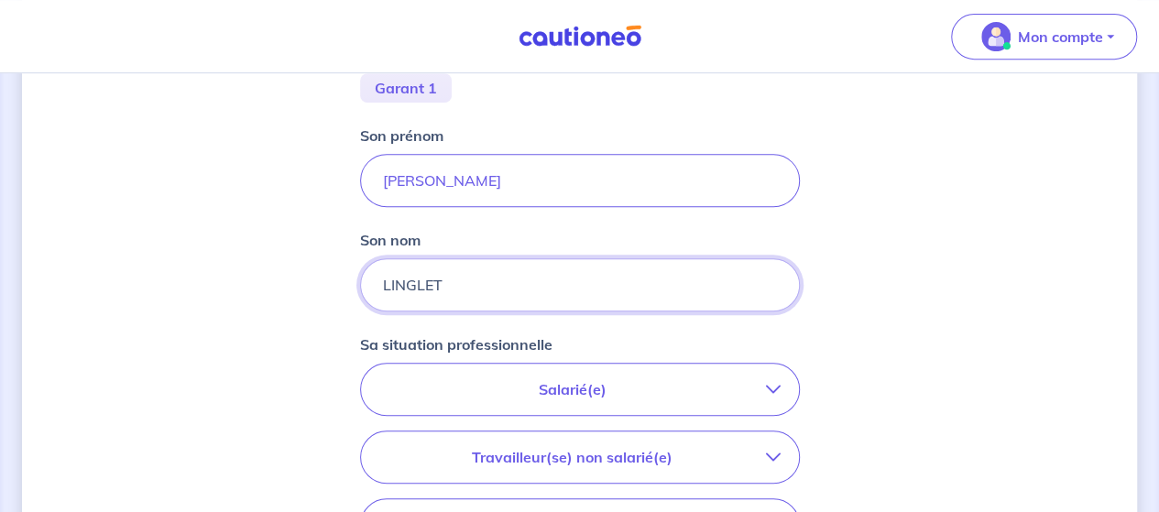
type input "LINGLET"
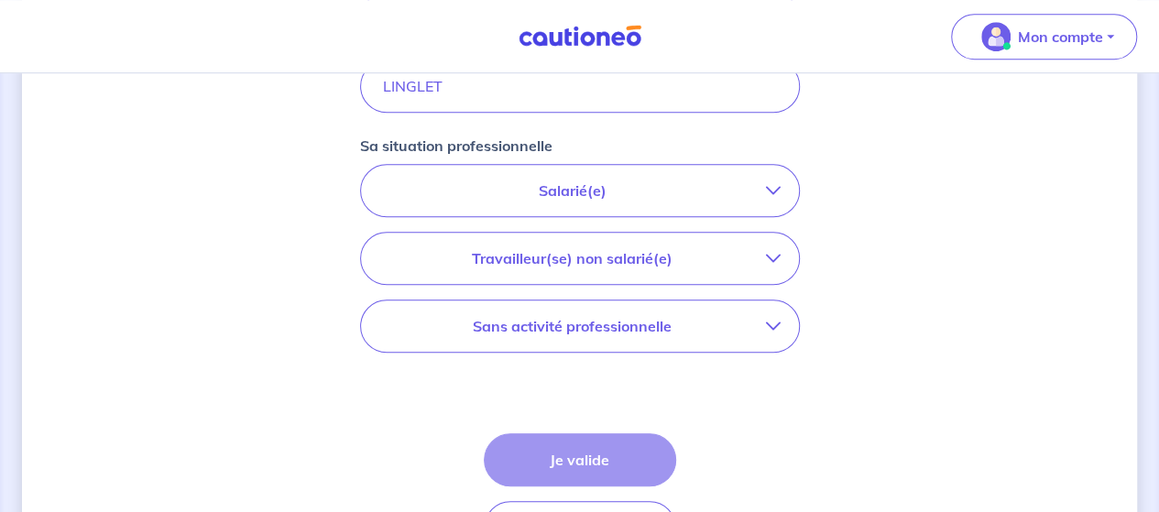
scroll to position [610, 0]
click at [592, 193] on p "Salarié(e)" at bounding box center [572, 190] width 387 height 22
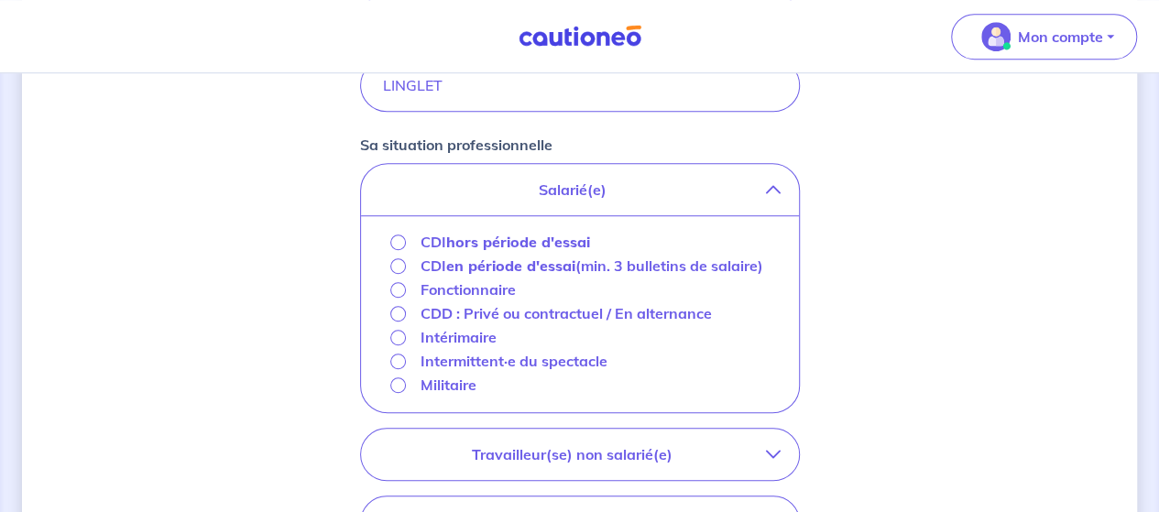
click at [552, 237] on strong "hors période d'essai" at bounding box center [518, 242] width 144 height 18
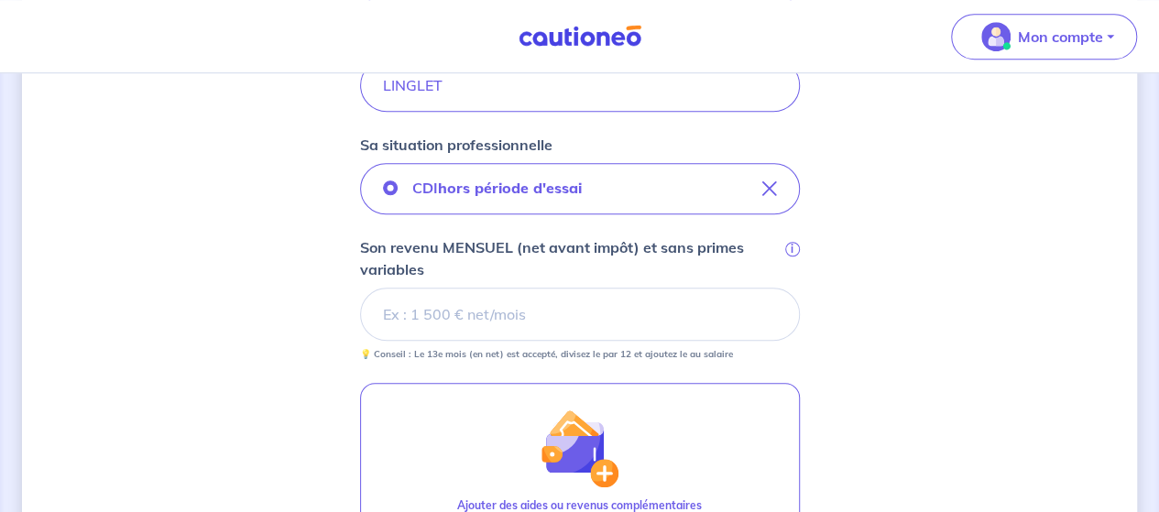
scroll to position [716, 0]
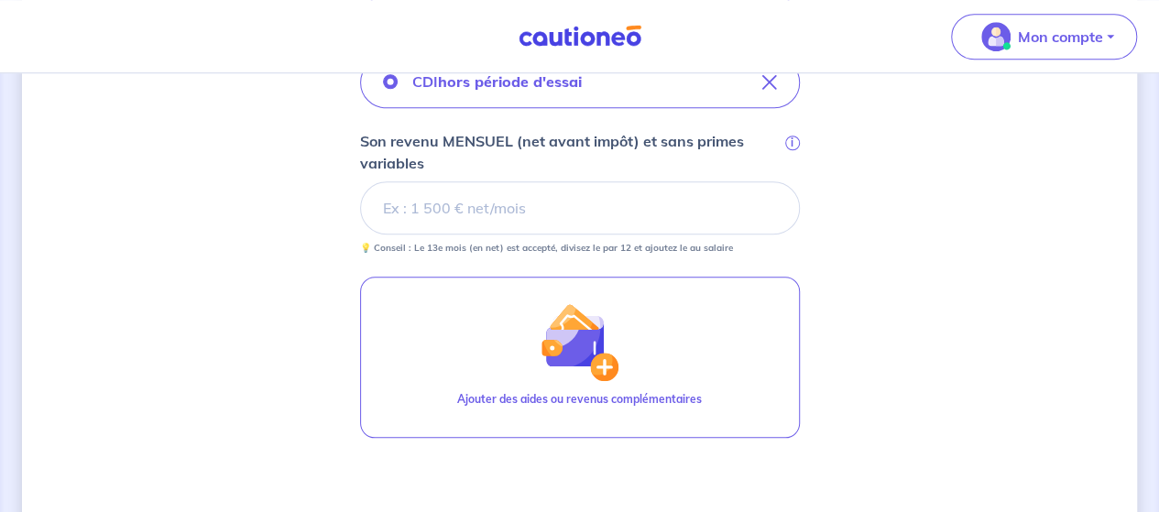
click at [482, 196] on input "Son revenu MENSUEL (net avant impôt) et sans primes variables i" at bounding box center [580, 207] width 440 height 53
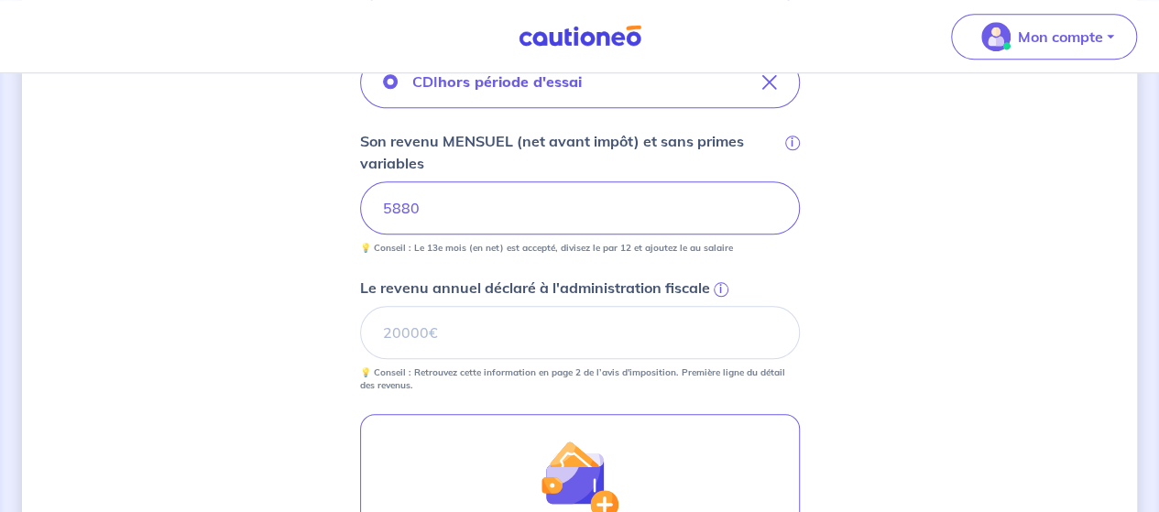
click at [853, 230] on div "Concernant les garants de : Lola Michelet Votre locataire est étudiant, nous al…" at bounding box center [579, 114] width 1115 height 1471
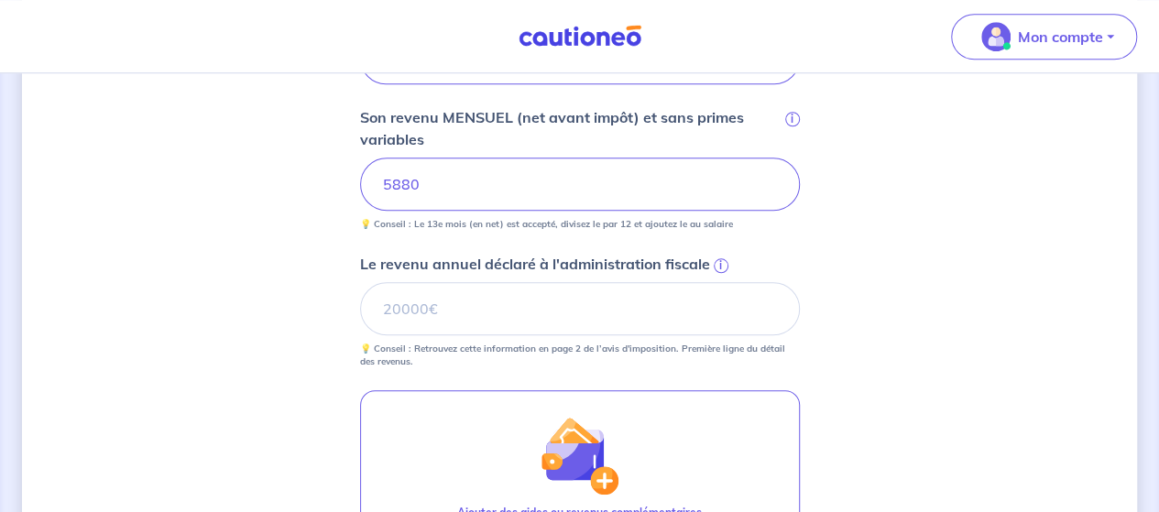
scroll to position [738, 0]
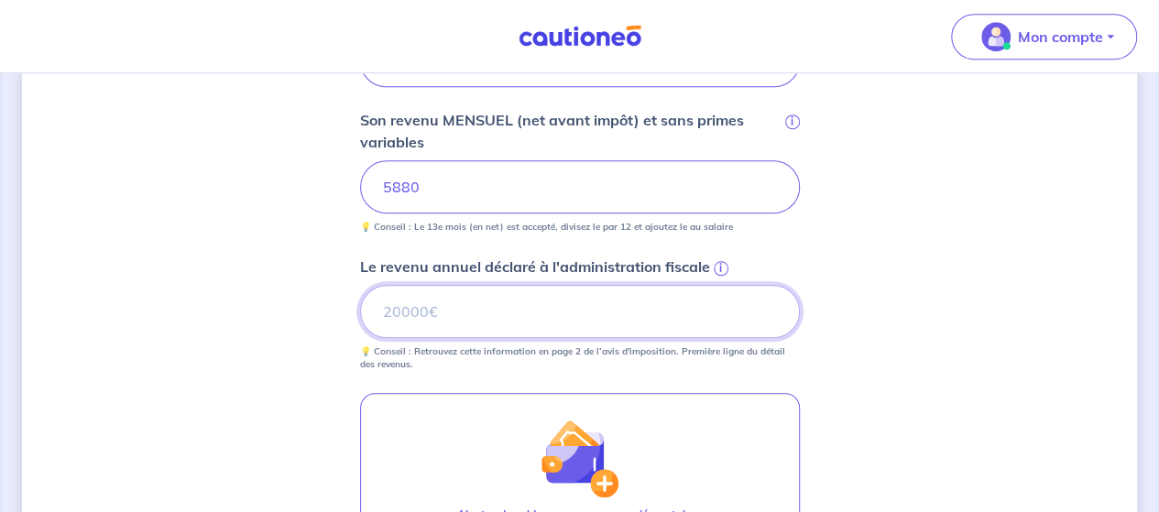
click at [451, 314] on input "Le revenu annuel déclaré à l'administration fiscale i" at bounding box center [580, 311] width 440 height 53
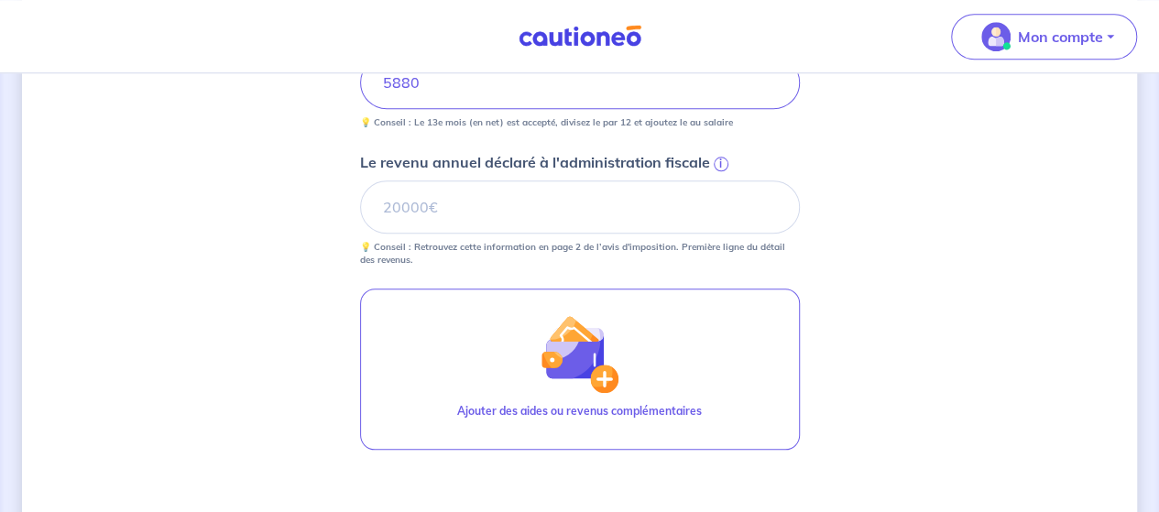
scroll to position [714, 0]
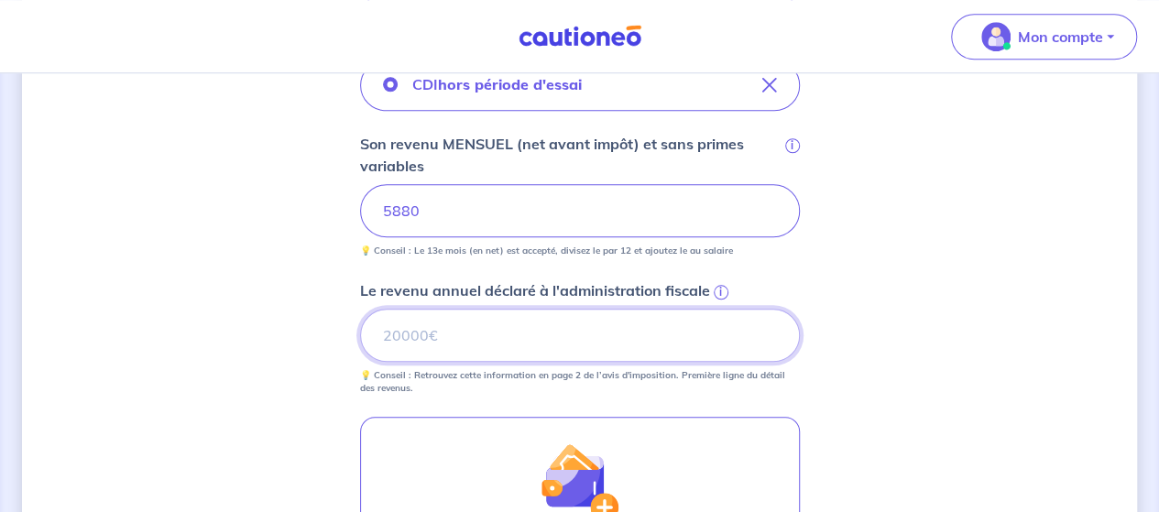
click at [434, 336] on input "Le revenu annuel déclaré à l'administration fiscale i" at bounding box center [580, 335] width 440 height 53
type input "70560"
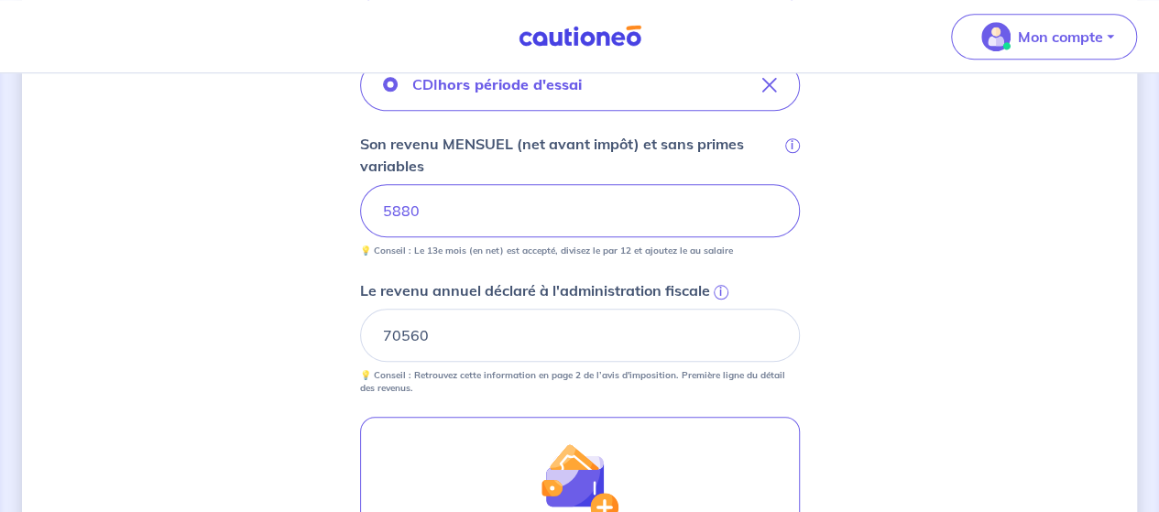
click at [299, 329] on div "Concernant les garants de : Lola Michelet Votre locataire est étudiant, nous al…" at bounding box center [579, 117] width 1115 height 1471
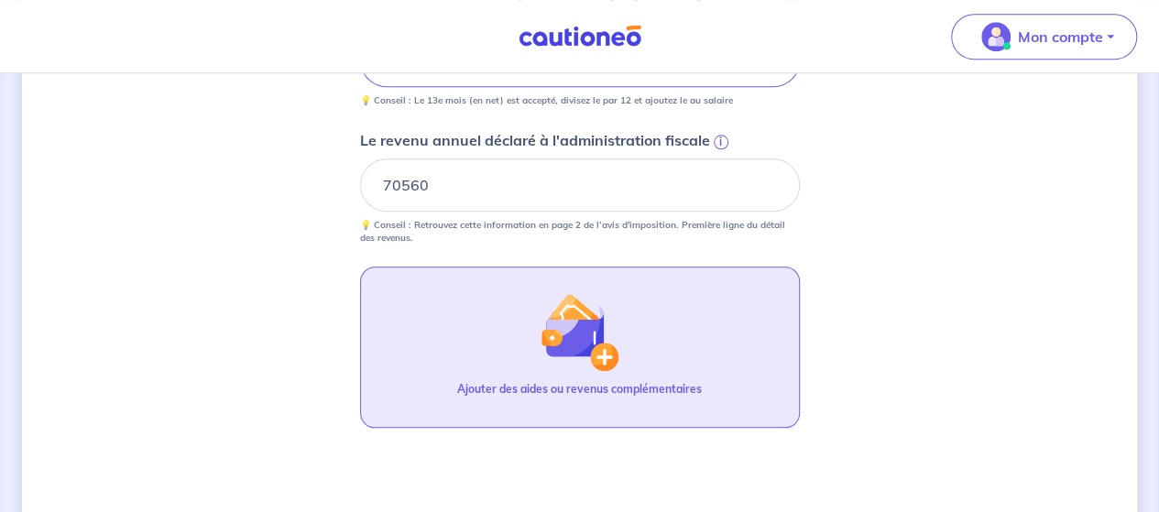
scroll to position [1009, 0]
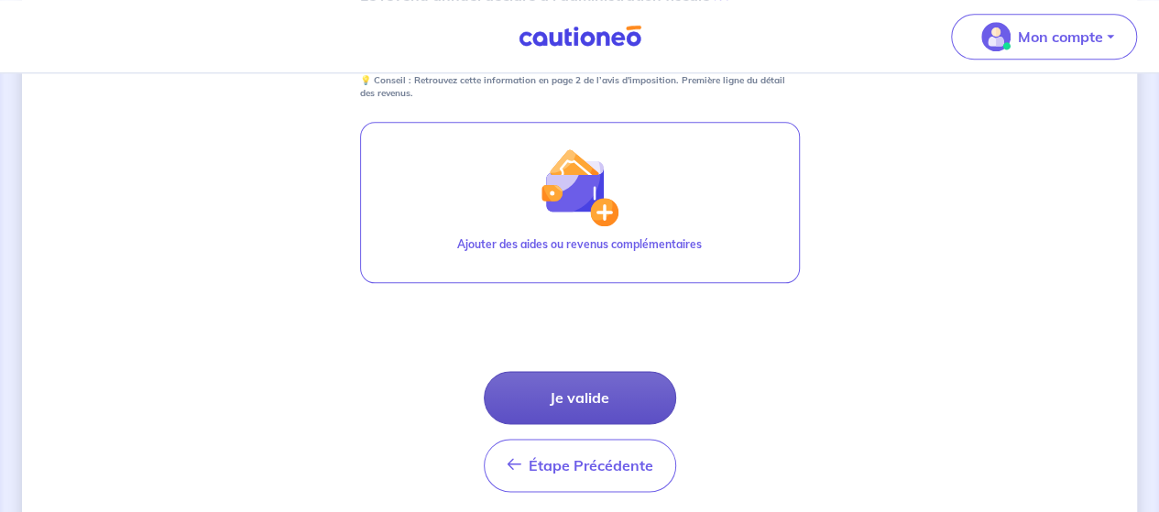
click at [623, 385] on button "Je valide" at bounding box center [580, 397] width 192 height 53
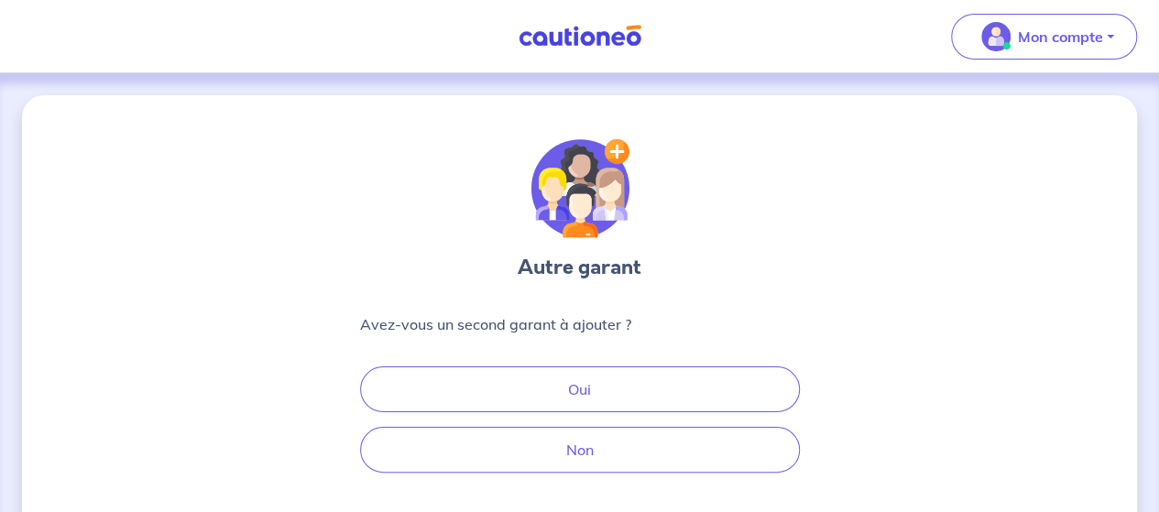
scroll to position [150, 0]
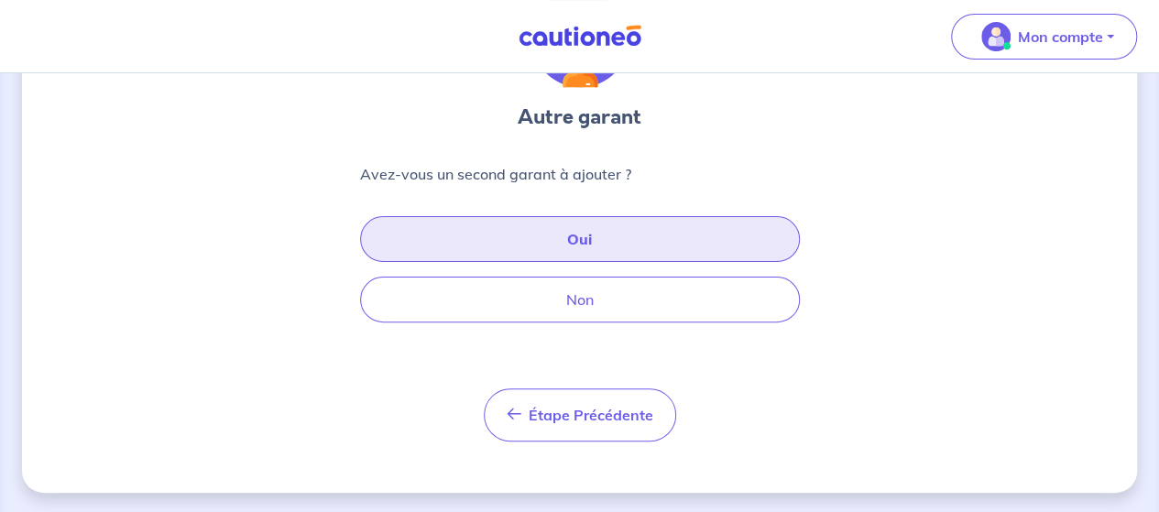
click at [694, 228] on button "Oui" at bounding box center [580, 239] width 440 height 46
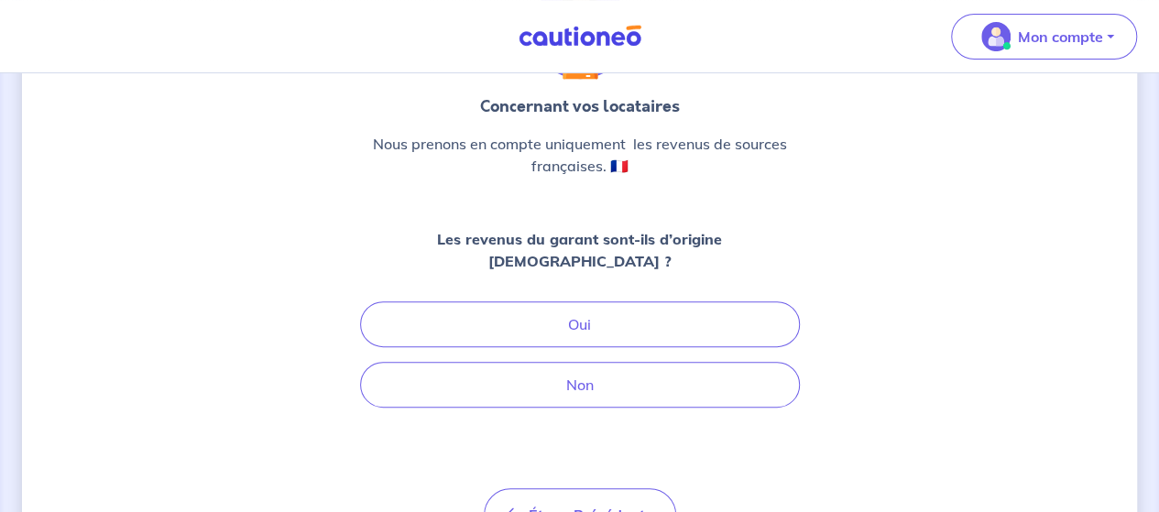
scroll to position [236, 0]
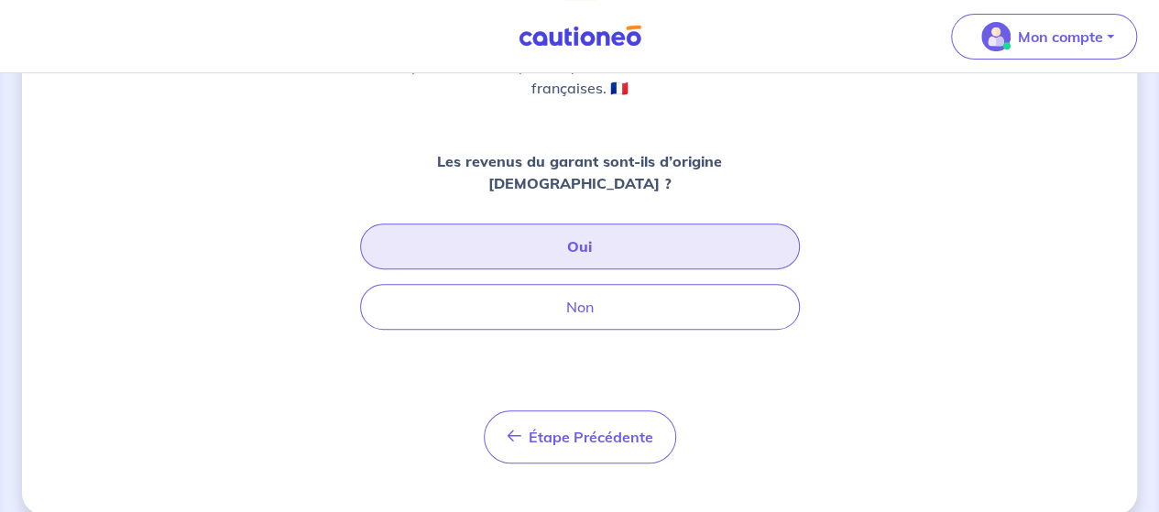
click at [732, 224] on button "Oui" at bounding box center [580, 247] width 440 height 46
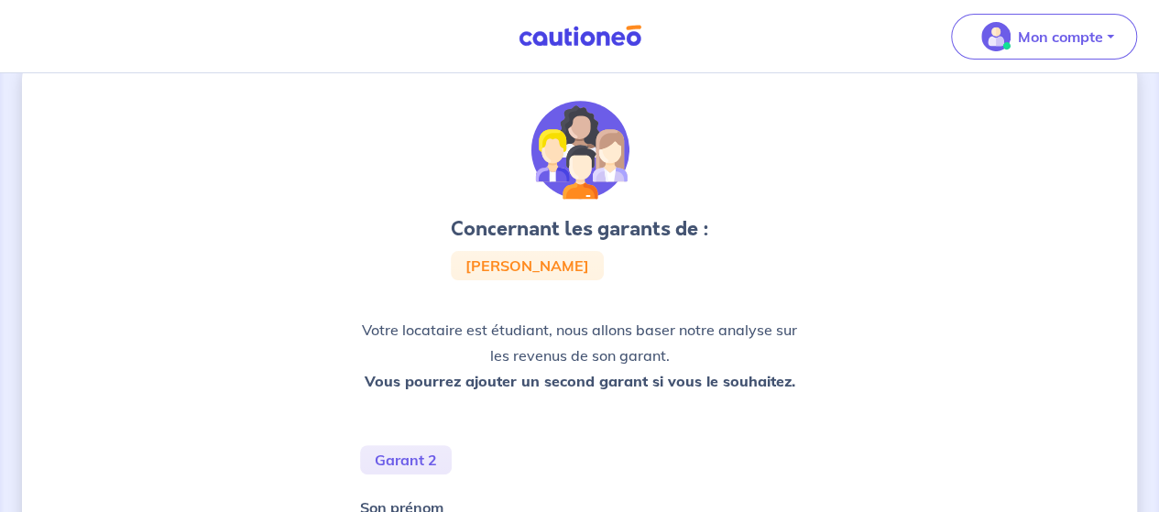
scroll to position [202, 0]
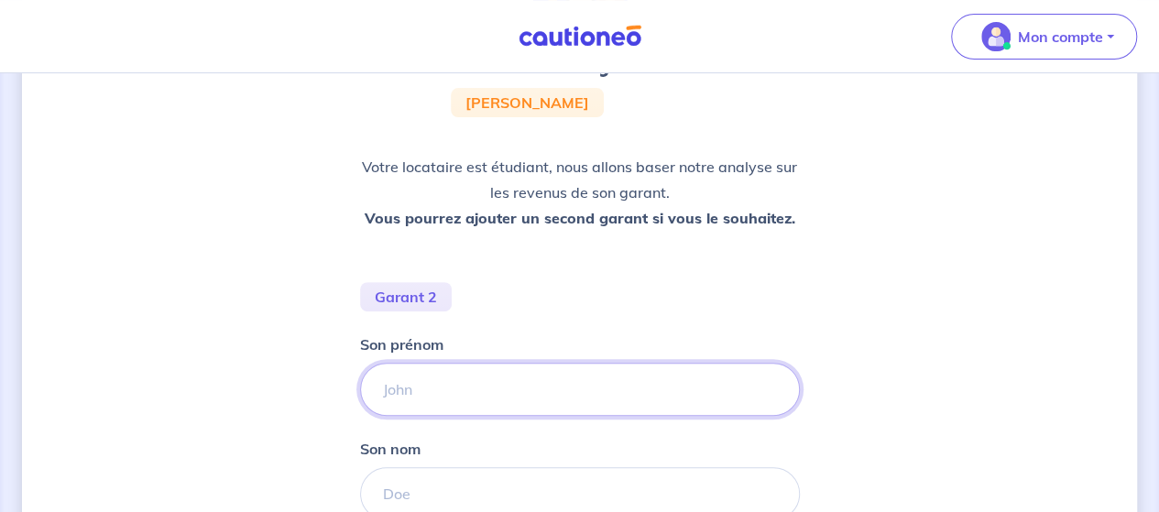
click at [442, 391] on input "Son prénom" at bounding box center [580, 389] width 440 height 53
type input "Olivier"
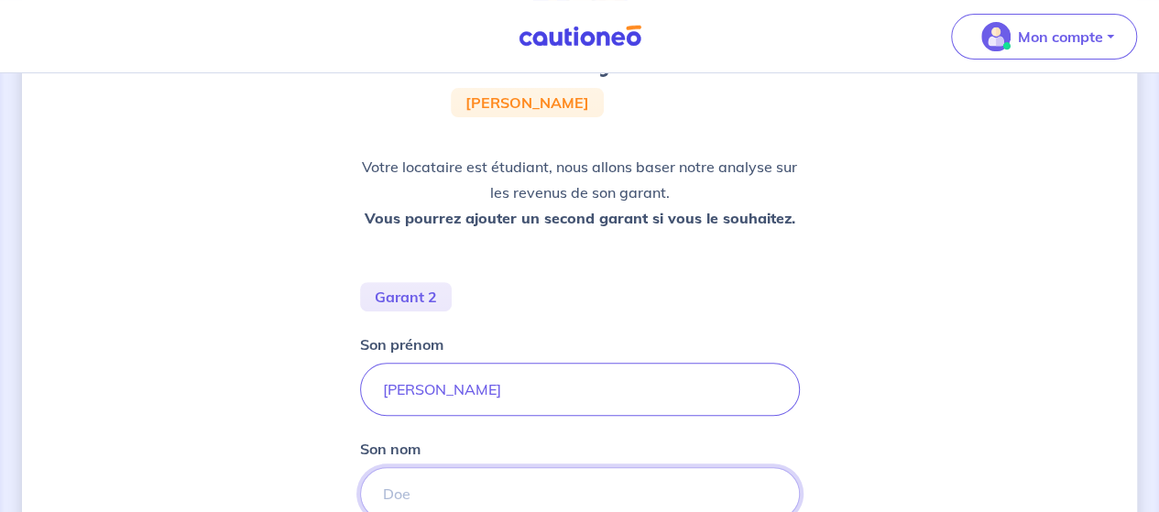
click at [408, 488] on input "Son nom" at bounding box center [580, 493] width 440 height 53
type input "LINGLET"
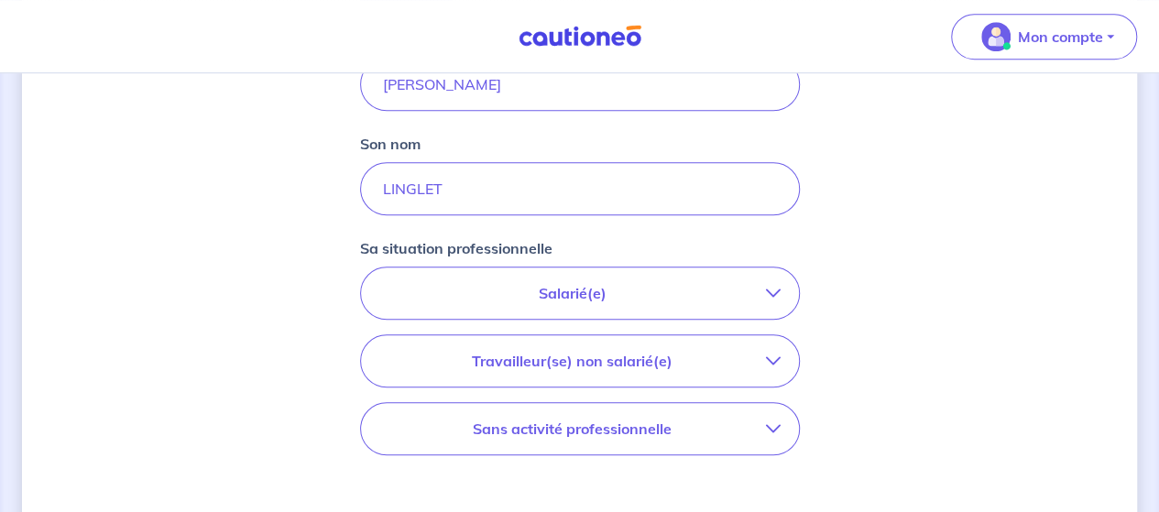
scroll to position [530, 0]
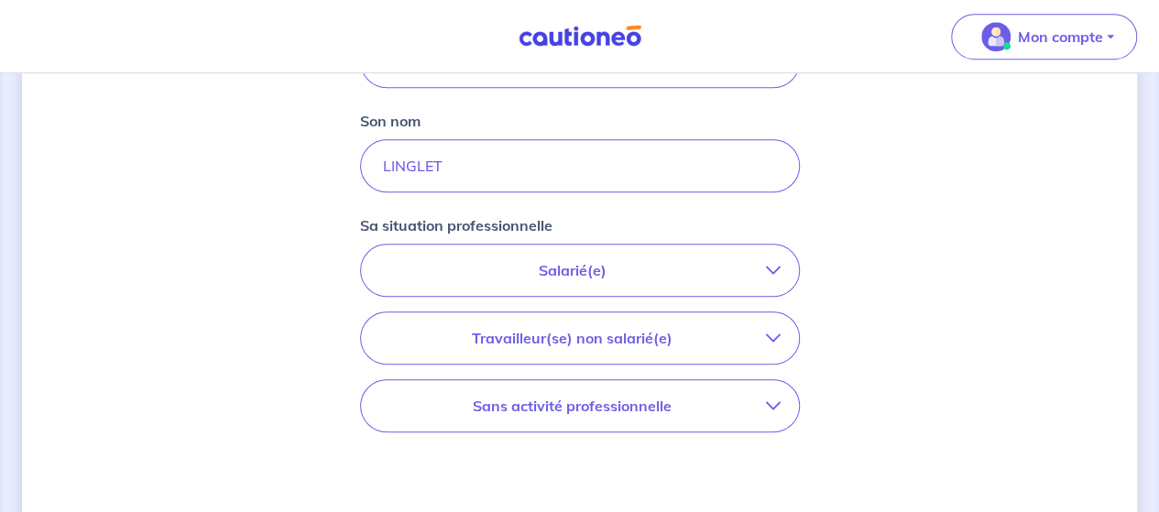
click at [631, 341] on p "Travailleur(se) non salarié(e)" at bounding box center [572, 338] width 387 height 22
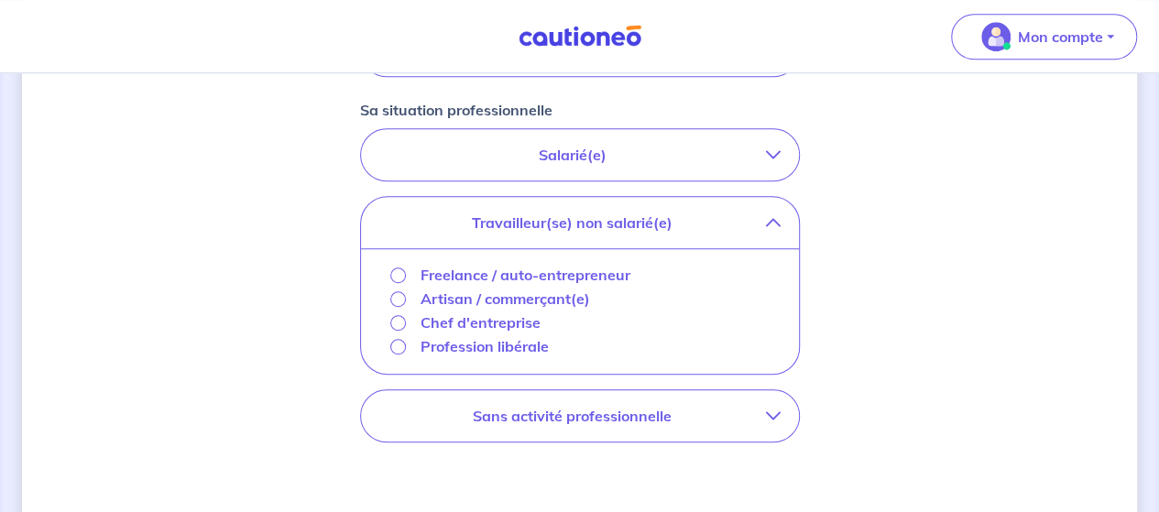
scroll to position [649, 0]
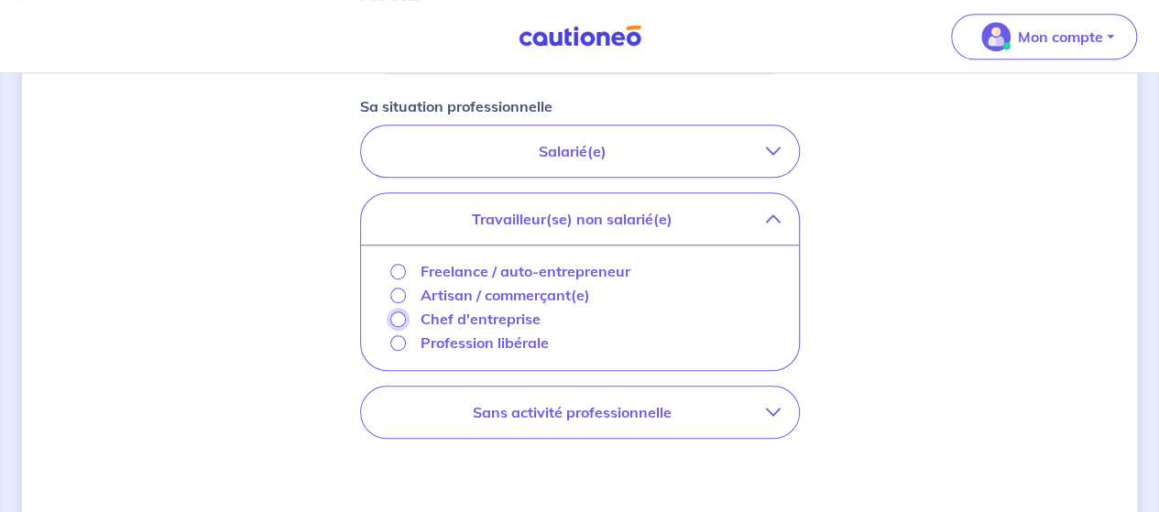
click at [399, 316] on input "Chef d'entreprise" at bounding box center [398, 320] width 16 height 16
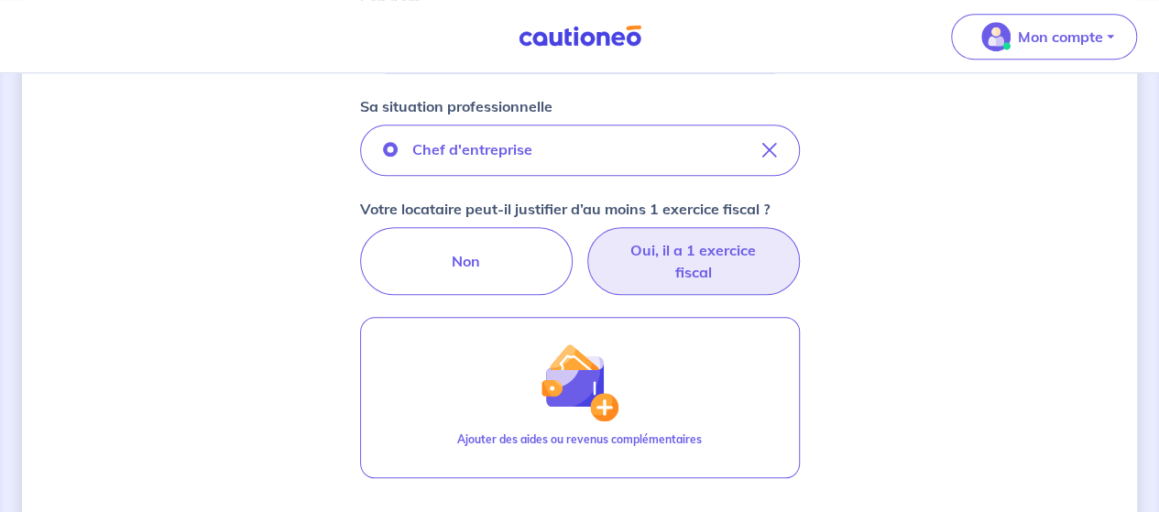
click at [679, 257] on label "Oui, il a 1 exercice fiscal" at bounding box center [693, 261] width 213 height 68
click at [585, 239] on input "Oui, il a 1 exercice fiscal" at bounding box center [580, 233] width 12 height 12
radio input "true"
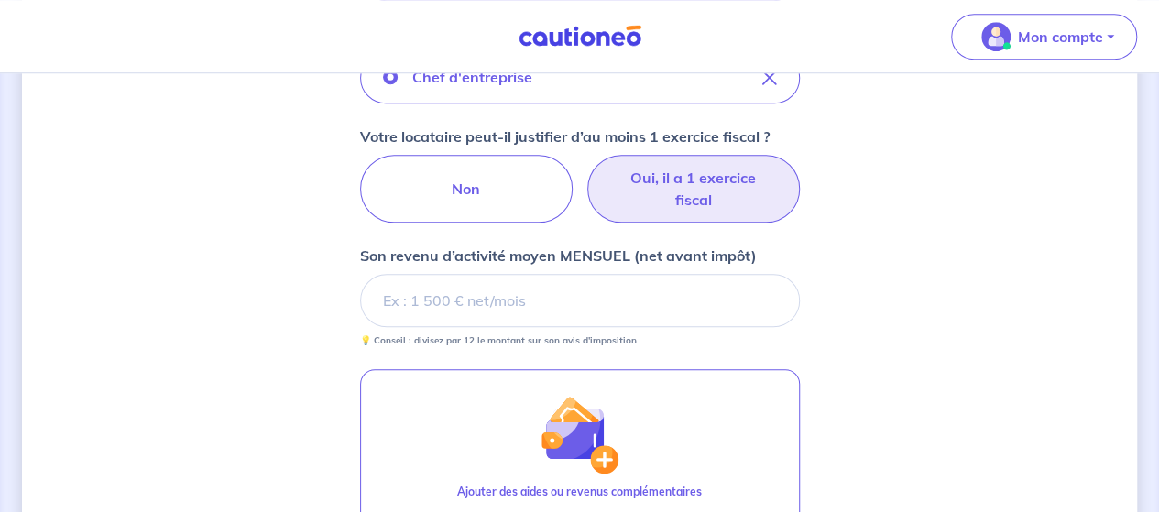
scroll to position [737, 0]
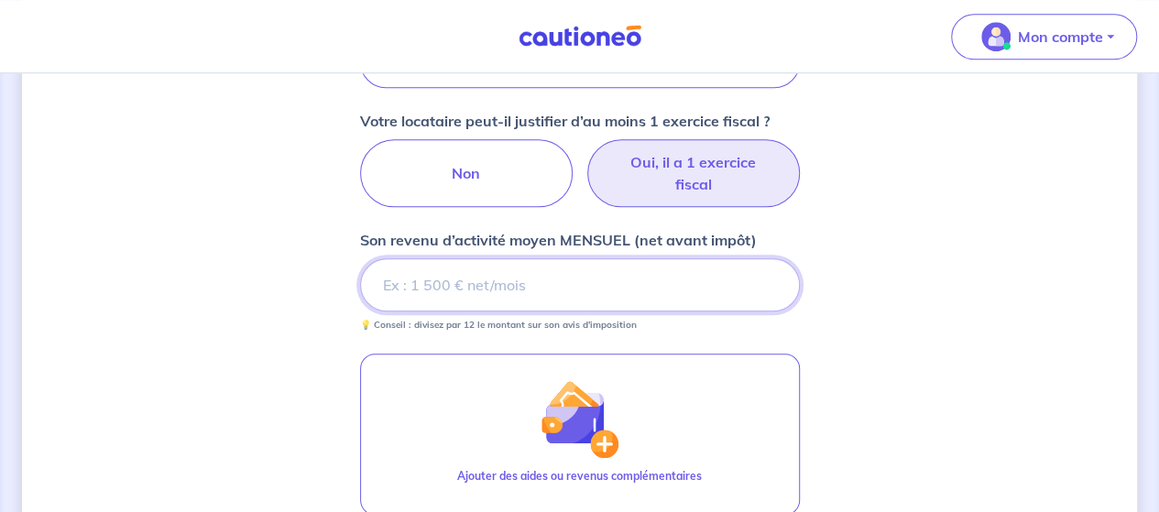
click at [658, 277] on input "Son revenu d’activité moyen MENSUEL (net avant impôt)" at bounding box center [580, 284] width 440 height 53
click at [495, 287] on input "Son revenu d’activité moyen MENSUEL (net avant impôt)" at bounding box center [580, 284] width 440 height 53
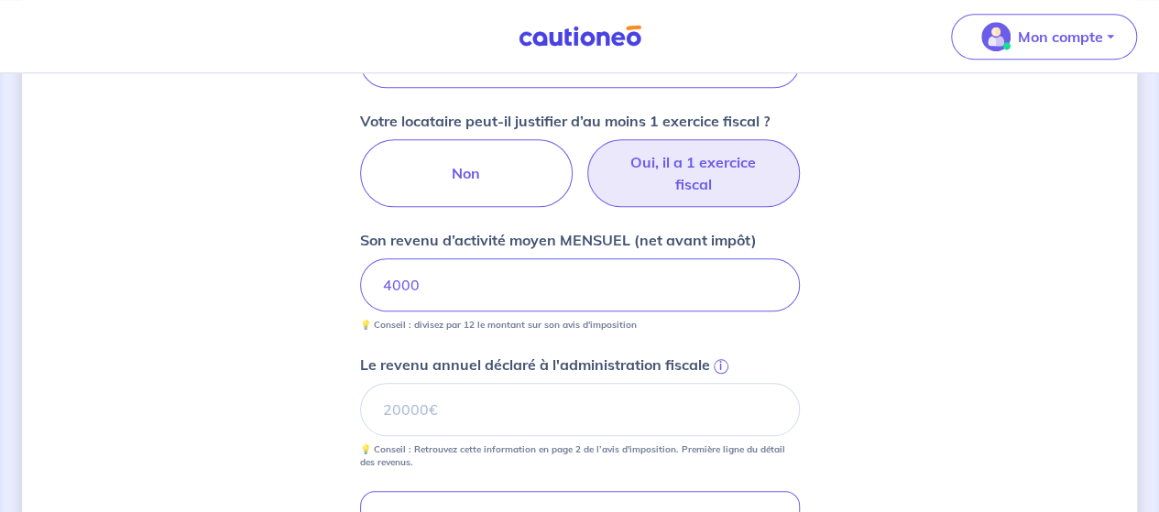
click at [834, 351] on div "Concernant les garants de : Lola Michelet Votre locataire est étudiant, nous al…" at bounding box center [579, 143] width 1115 height 1569
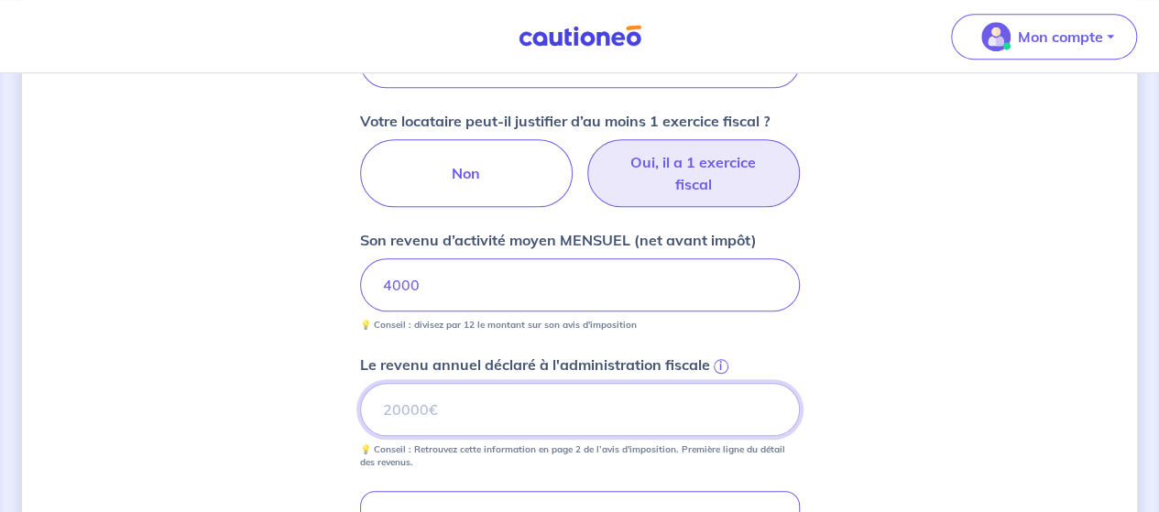
click at [590, 417] on input "Le revenu annuel déclaré à l'administration fiscale i" at bounding box center [580, 409] width 440 height 53
type input "48000"
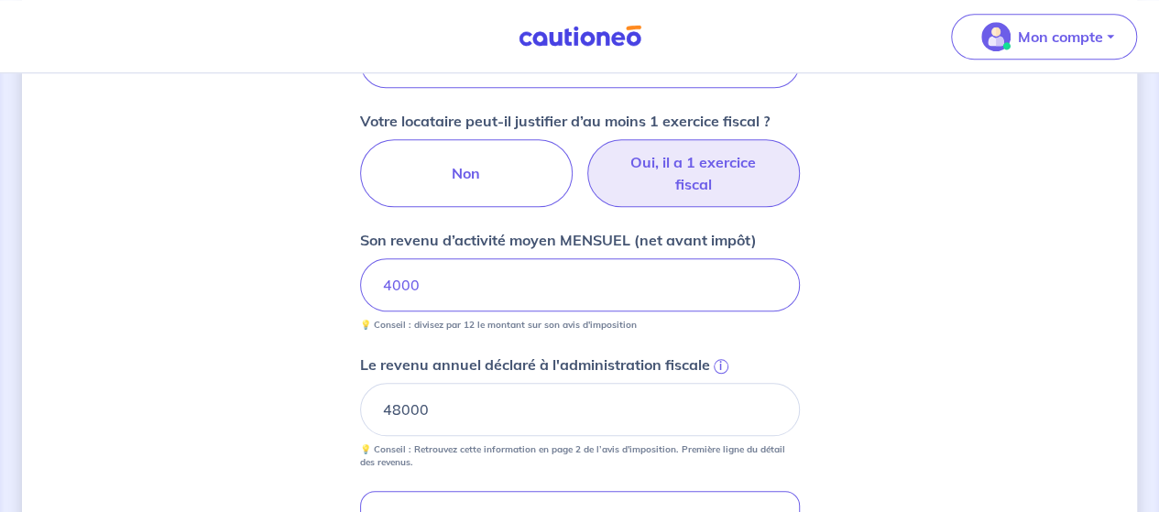
click at [902, 380] on div "Concernant les garants de : Lola Michelet Votre locataire est étudiant, nous al…" at bounding box center [579, 143] width 1115 height 1569
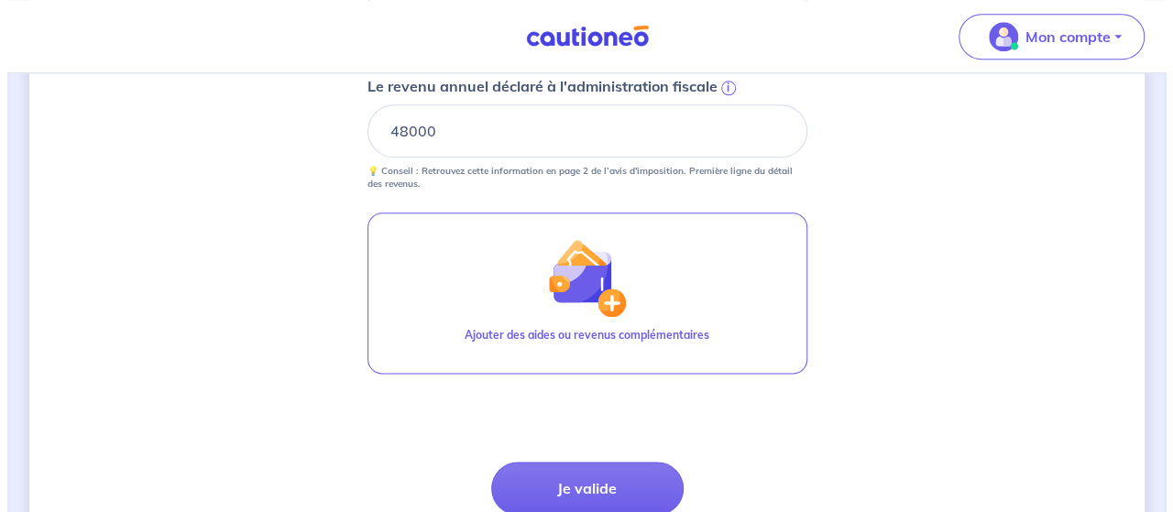
scroll to position [1035, 0]
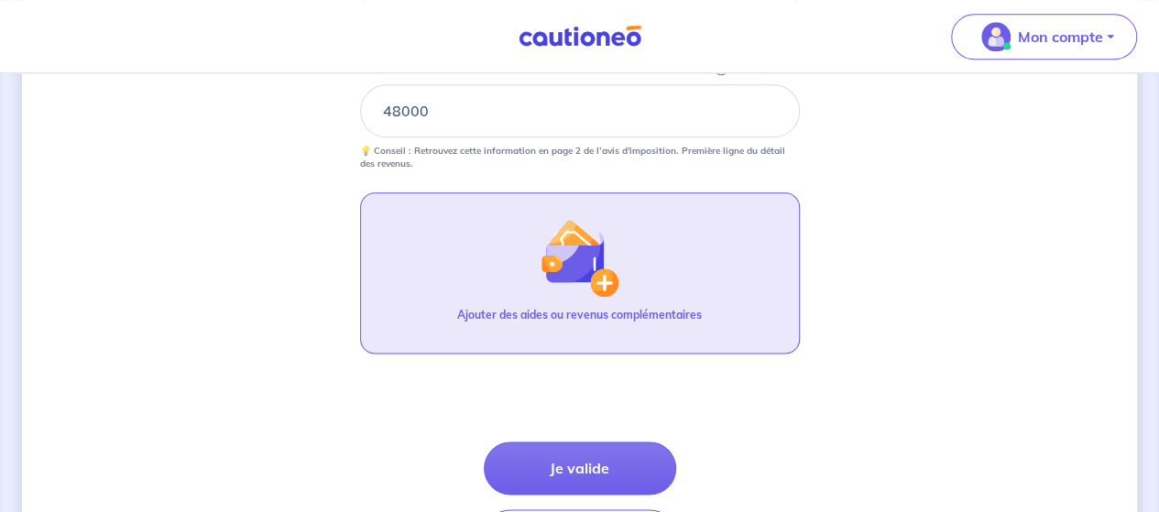
click at [588, 279] on img "button" at bounding box center [579, 257] width 79 height 79
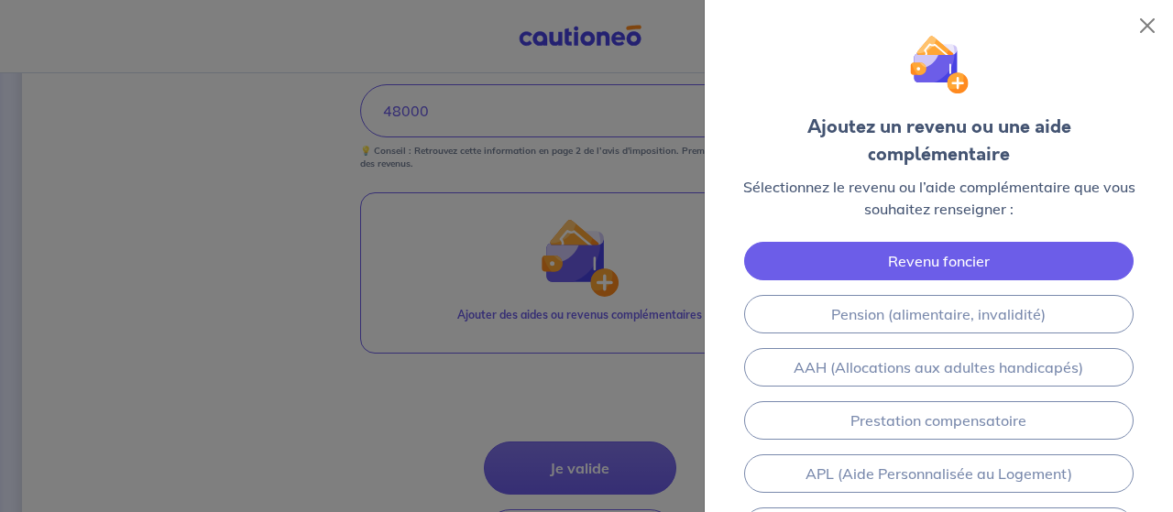
click at [973, 242] on link "Revenu foncier" at bounding box center [939, 261] width 390 height 38
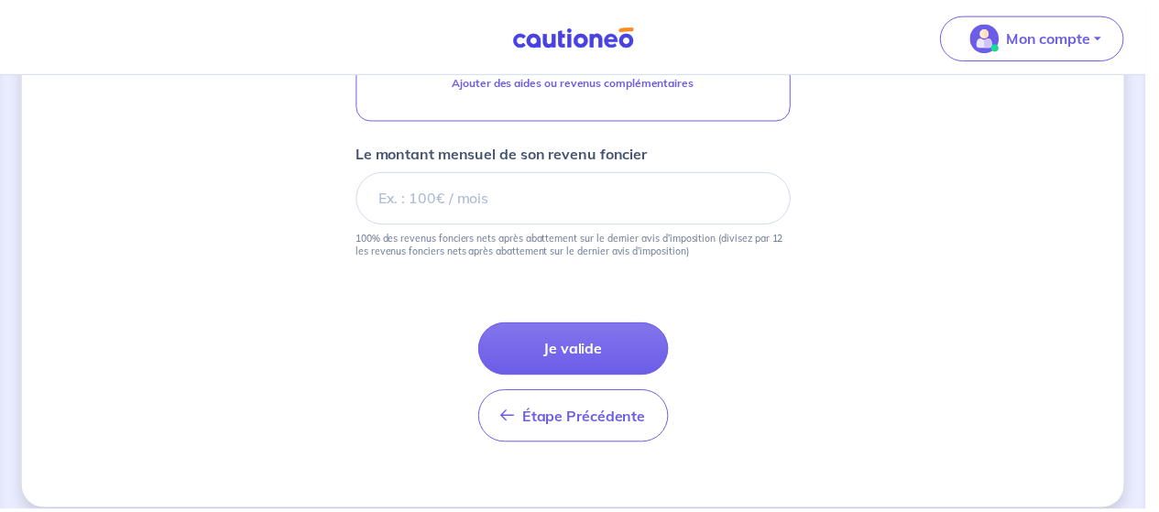
scroll to position [1283, 0]
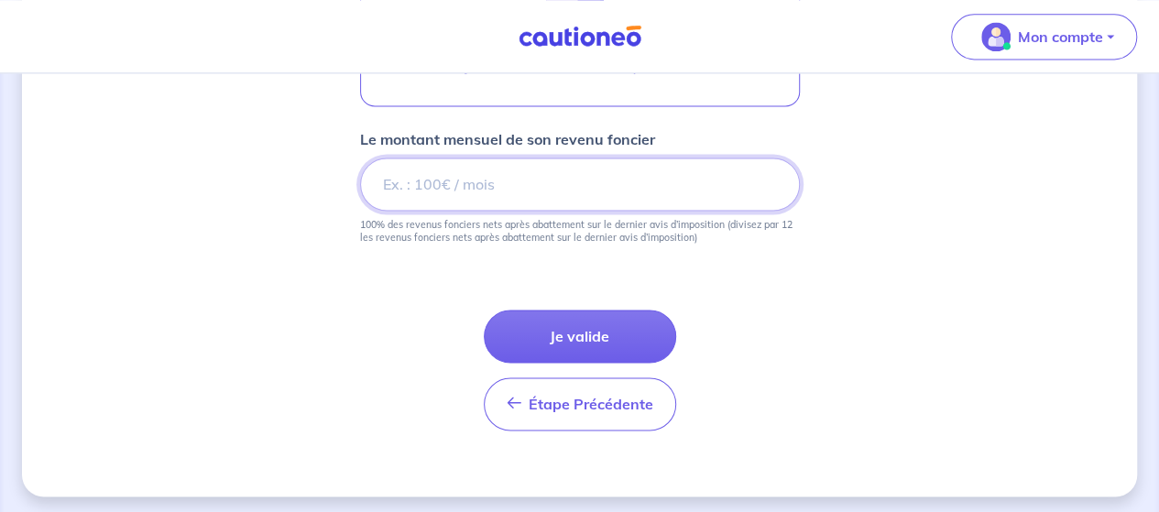
click at [514, 182] on input "Le montant mensuel de son revenu foncier" at bounding box center [580, 184] width 440 height 53
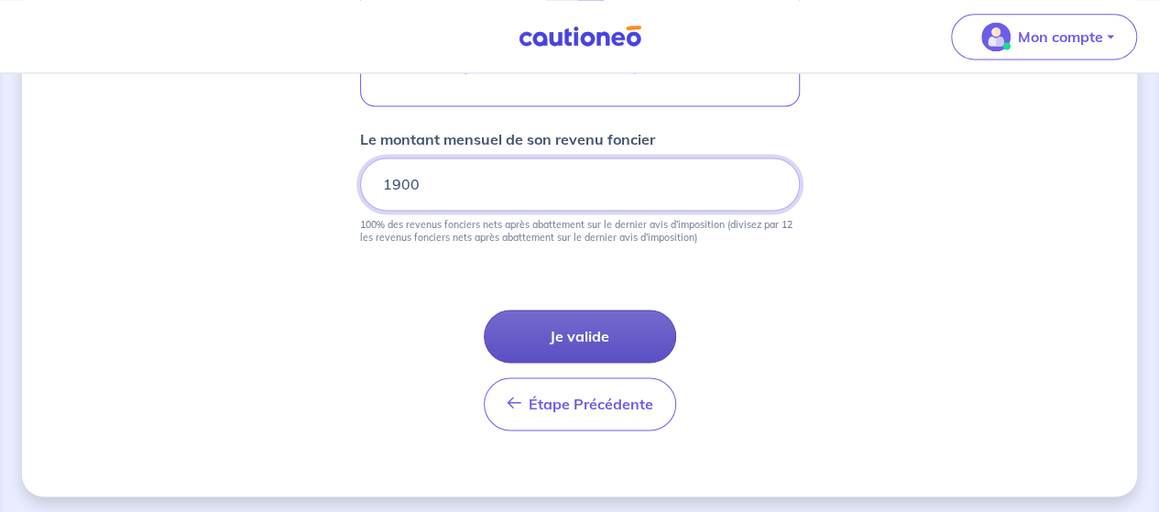
type input "1900"
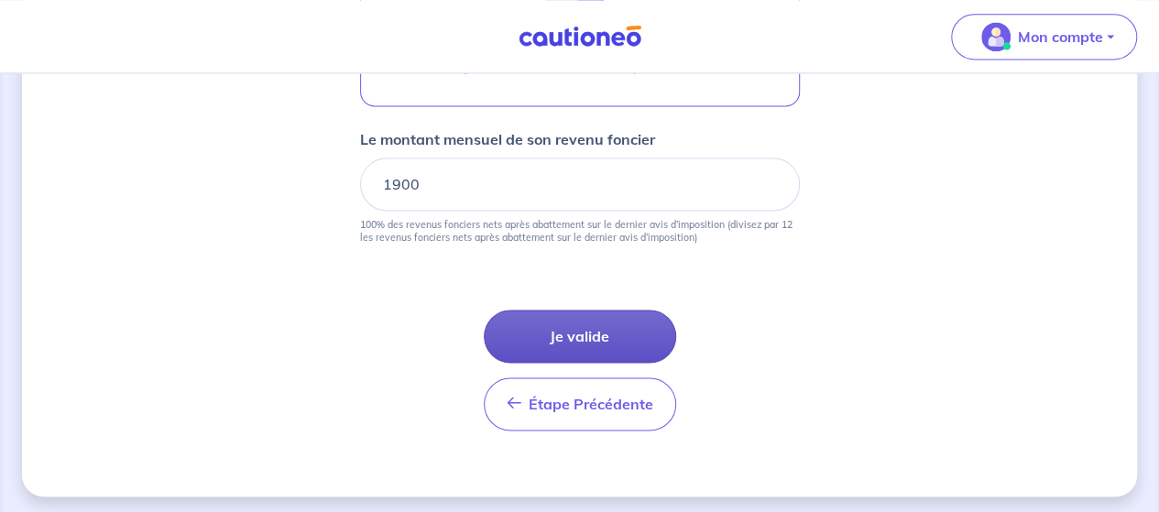
click at [593, 329] on button "Je valide" at bounding box center [580, 336] width 192 height 53
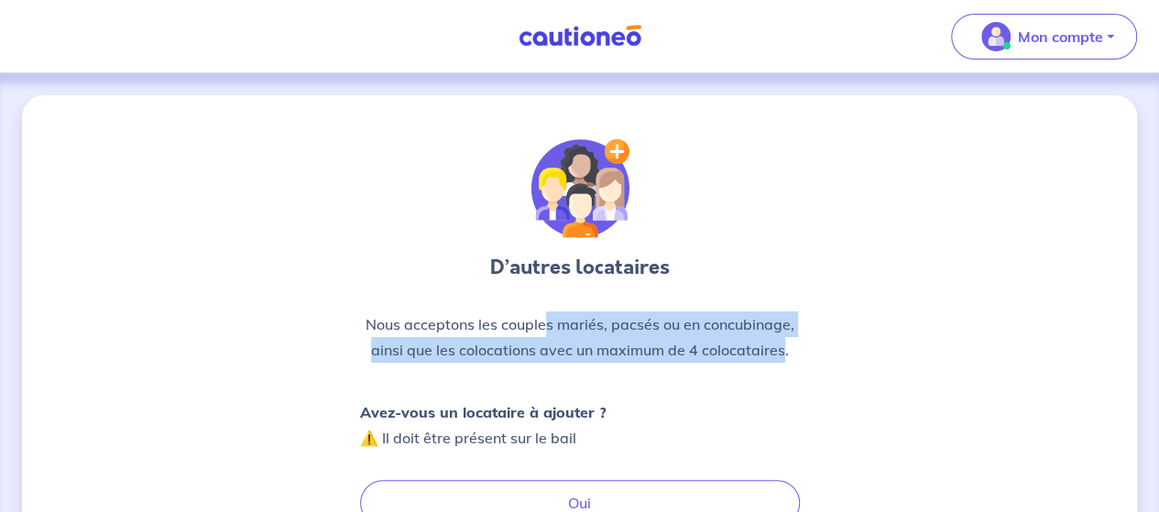
drag, startPoint x: 542, startPoint y: 325, endPoint x: 784, endPoint y: 344, distance: 242.6
click at [784, 344] on p "Nous acceptons les couples mariés, pacsés ou en concubinage, ainsi que les colo…" at bounding box center [580, 337] width 440 height 51
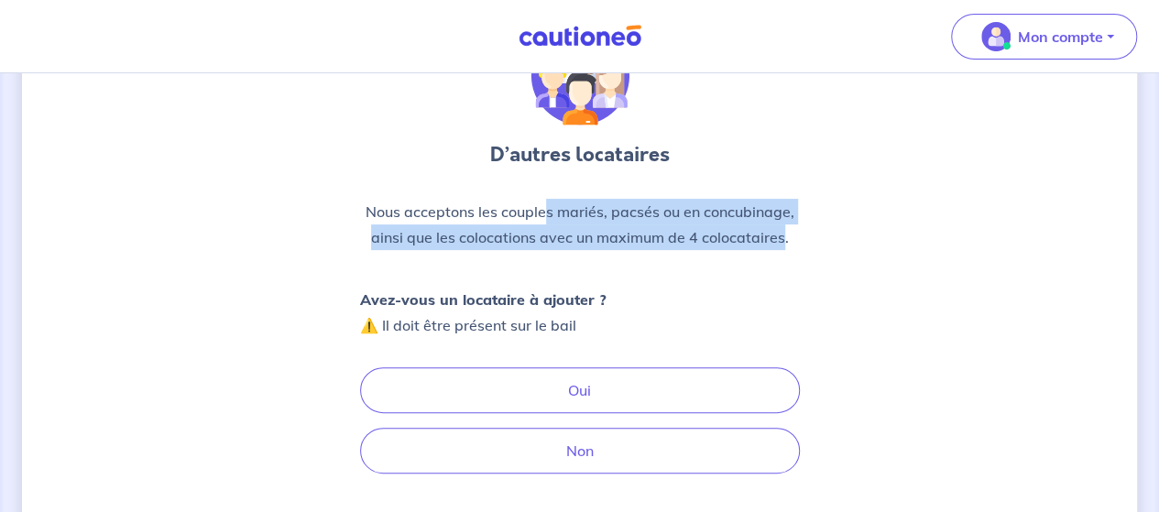
scroll to position [112, 0]
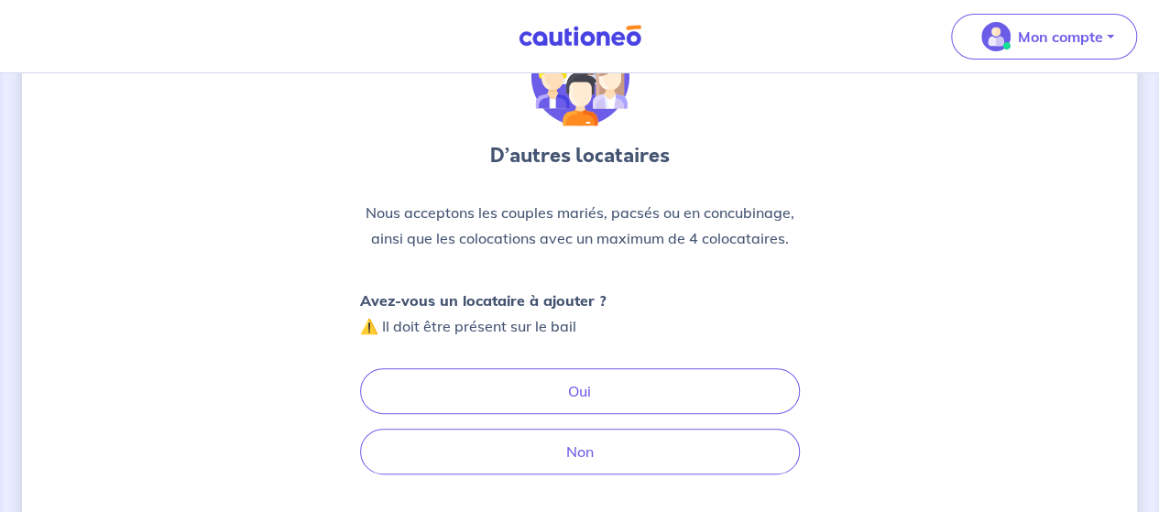
click at [836, 298] on div "D’autres locataires Nous acceptons les couples mariés, pacsés ou en concubinage…" at bounding box center [579, 314] width 1115 height 661
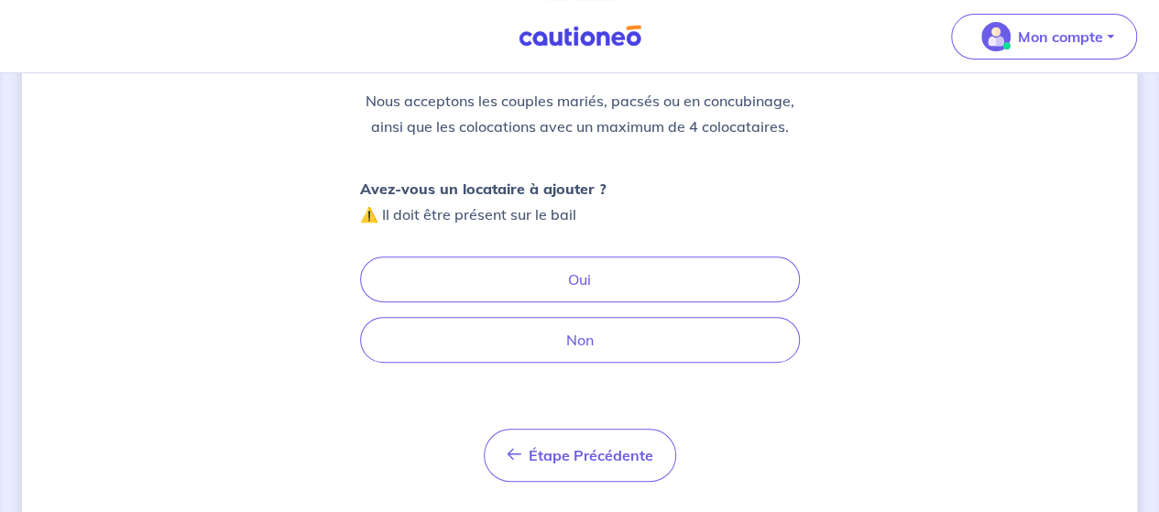
scroll to position [229, 0]
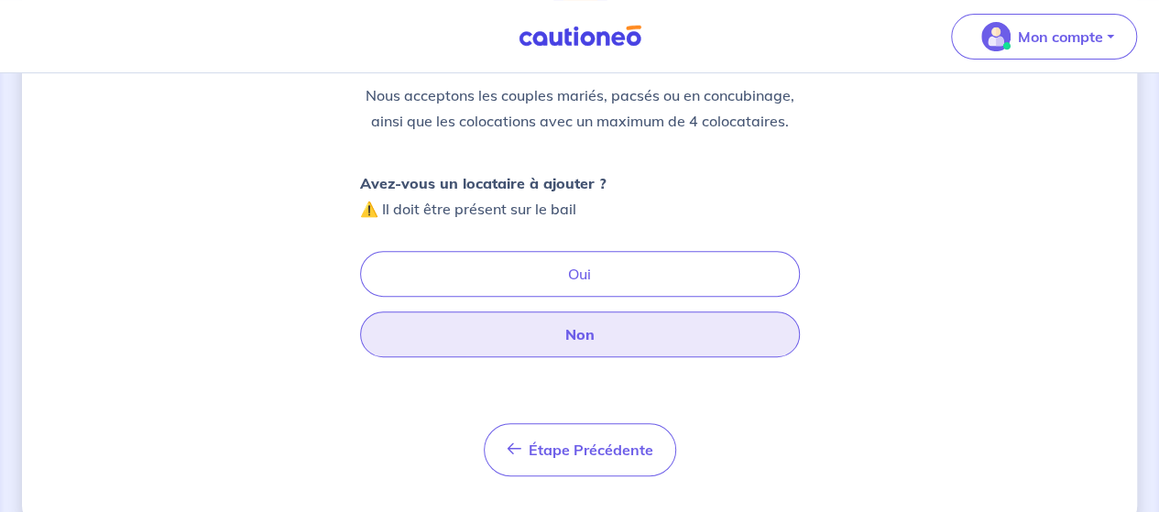
click at [770, 331] on button "Non" at bounding box center [580, 335] width 440 height 46
